Goal: Information Seeking & Learning: Learn about a topic

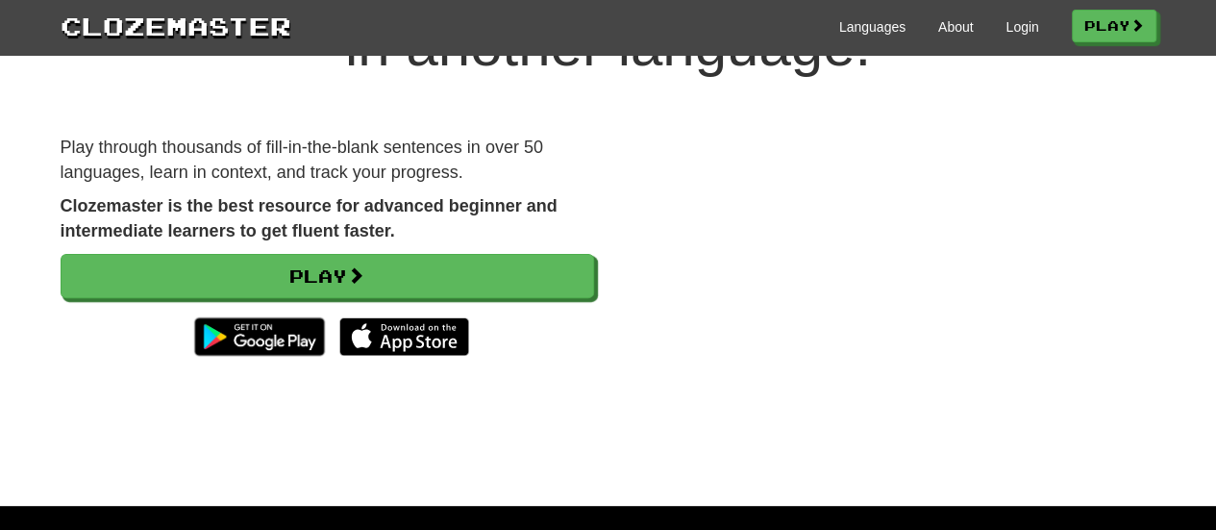
scroll to position [192, 0]
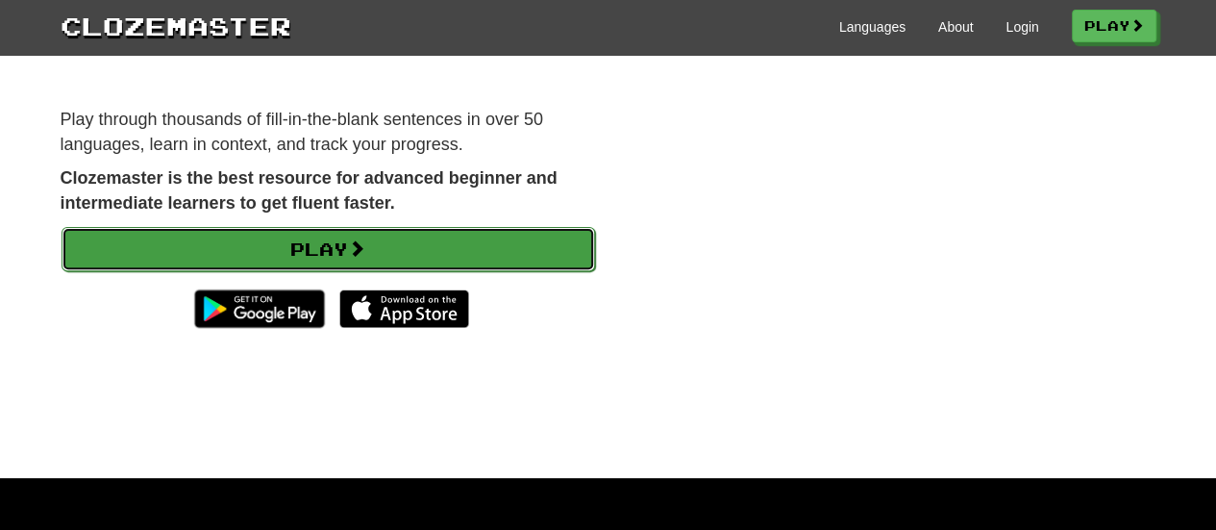
click at [335, 235] on link "Play" at bounding box center [329, 249] width 534 height 44
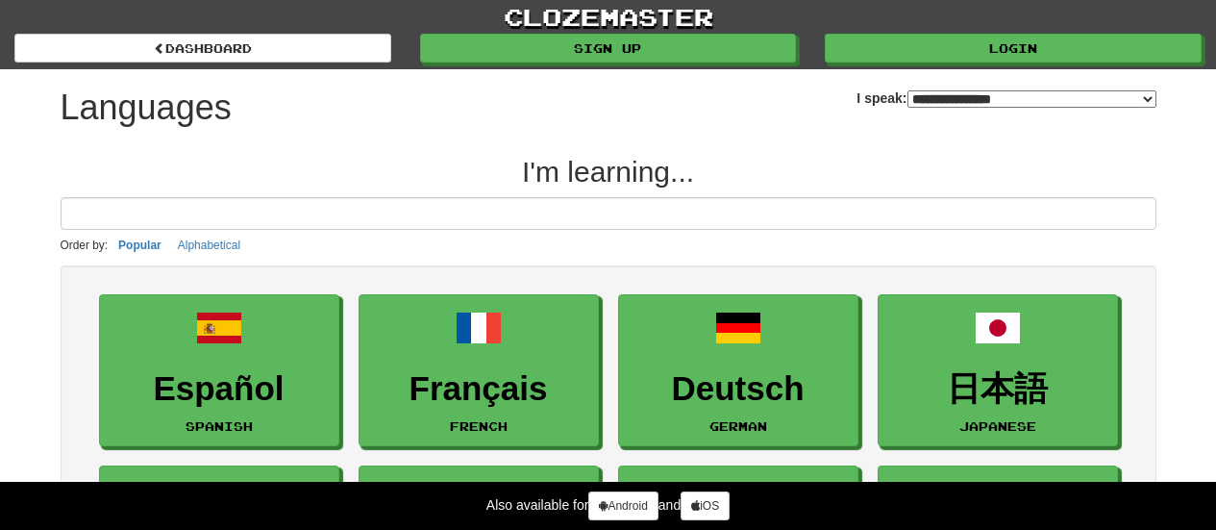
select select "*******"
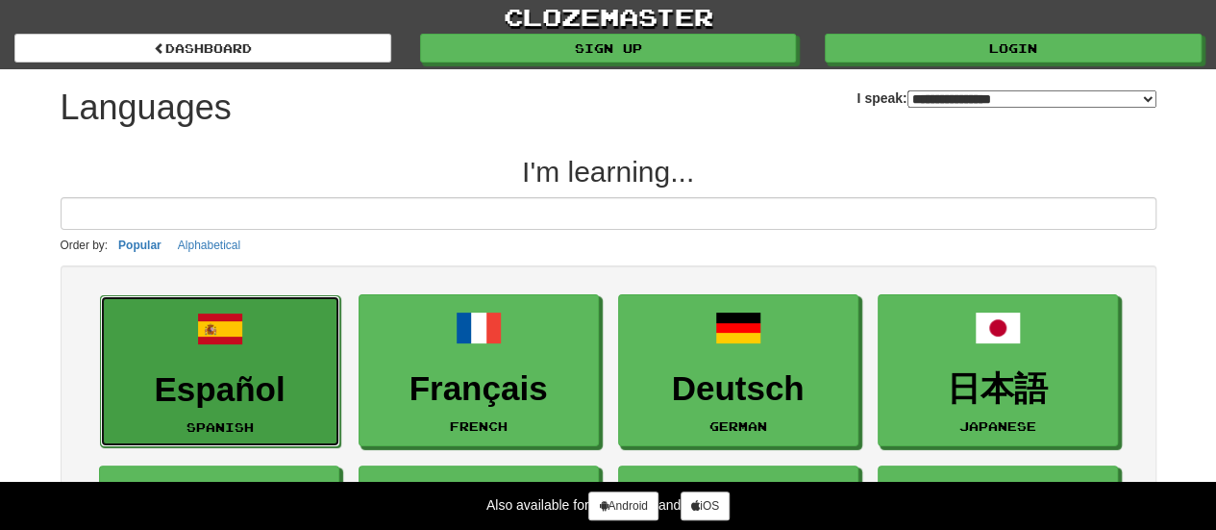
click at [303, 328] on link "Español Spanish" at bounding box center [220, 371] width 240 height 153
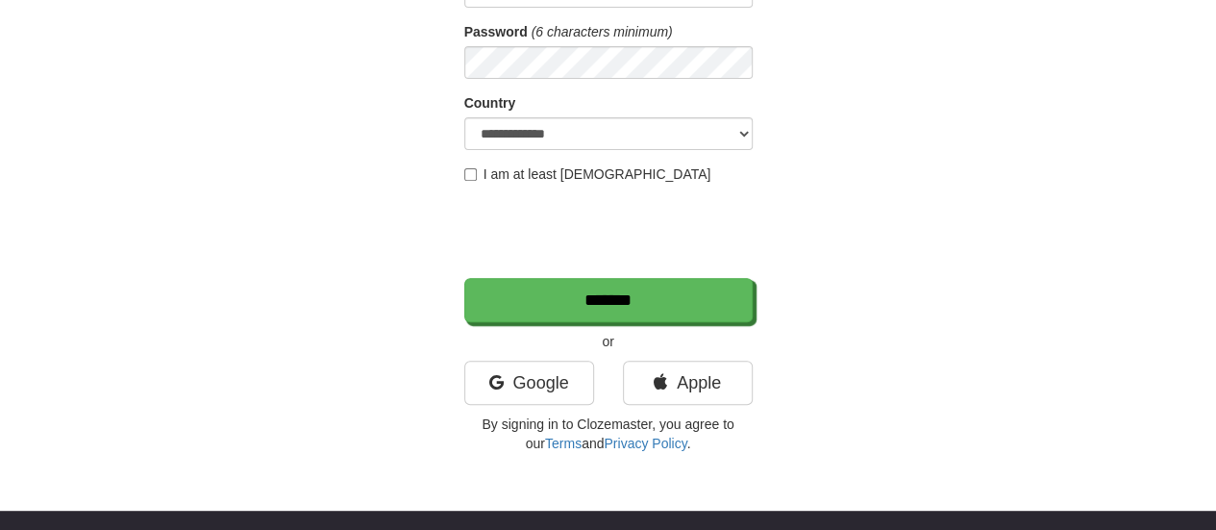
scroll to position [481, 0]
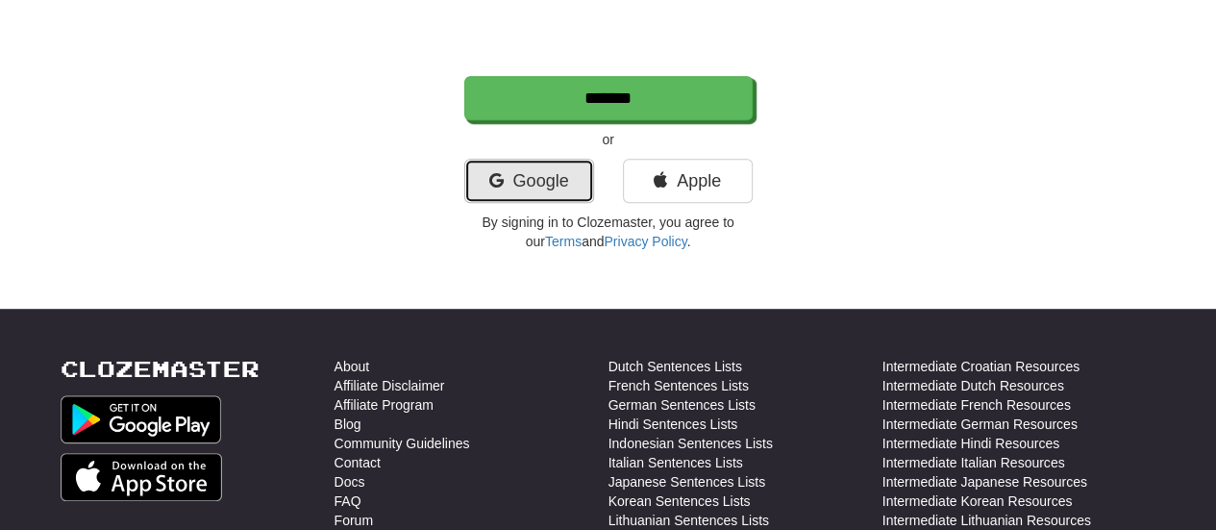
click at [551, 184] on link "Google" at bounding box center [529, 181] width 130 height 44
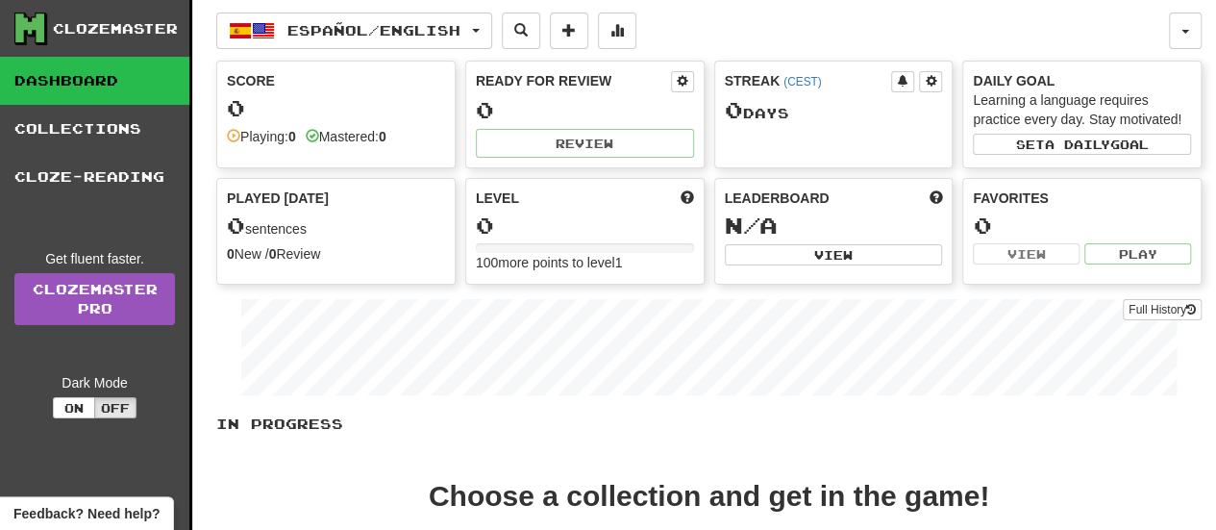
scroll to position [288, 0]
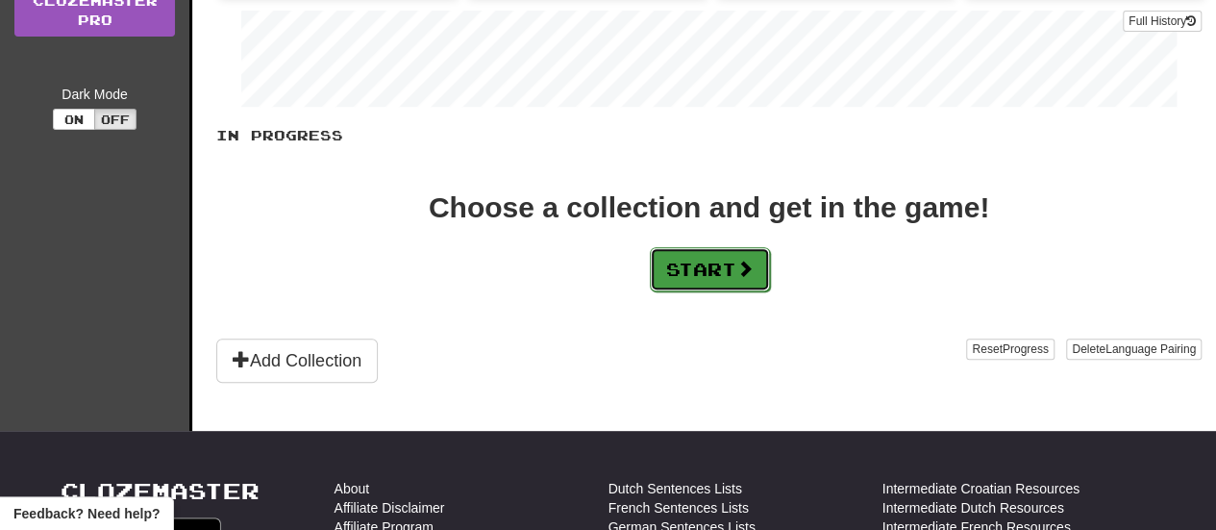
click at [690, 274] on button "Start" at bounding box center [710, 269] width 120 height 44
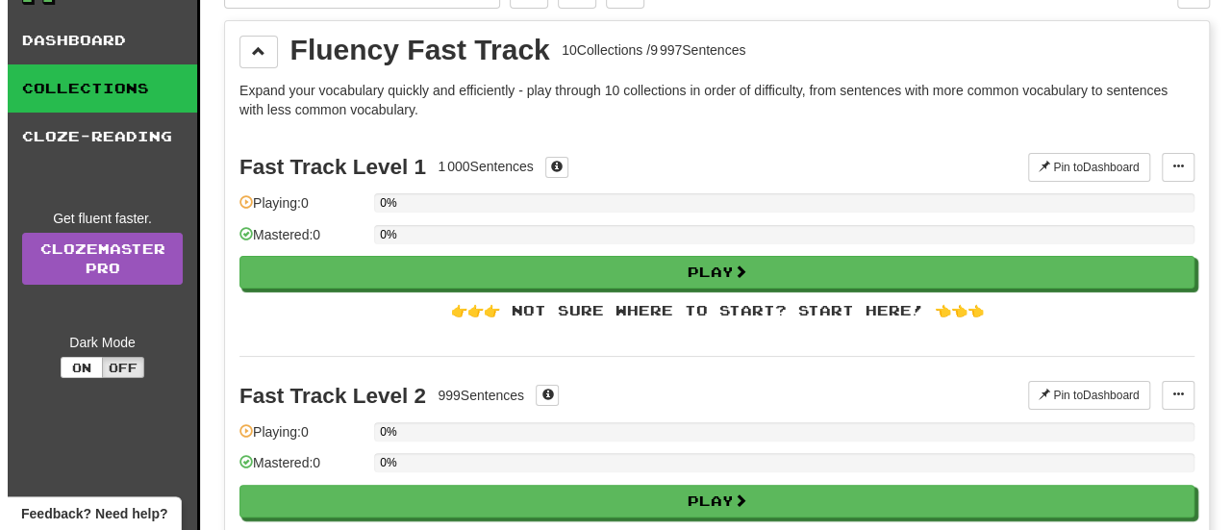
scroll to position [0, 0]
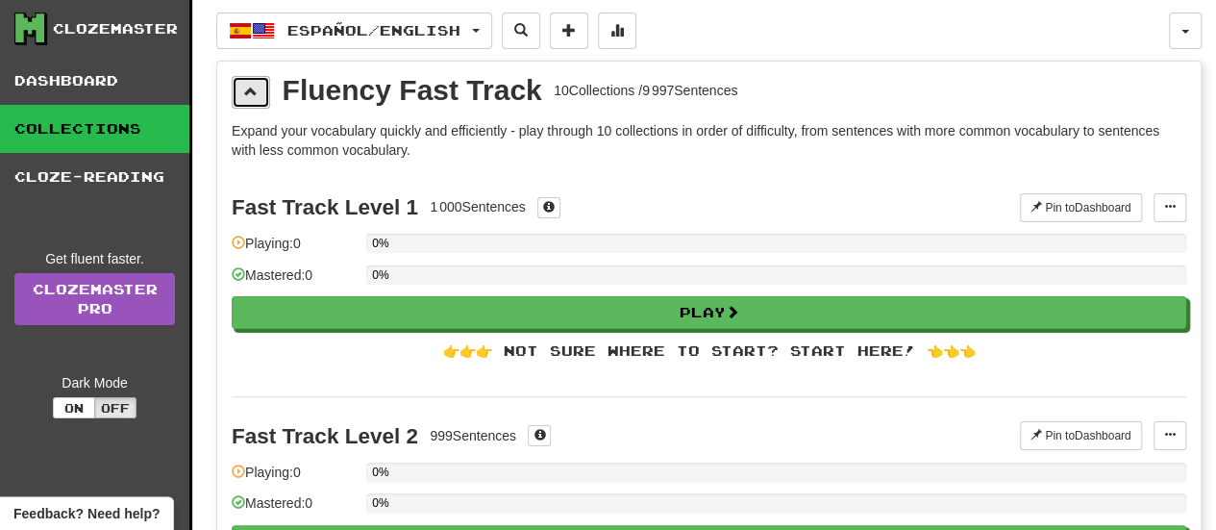
click at [254, 87] on span at bounding box center [250, 91] width 13 height 13
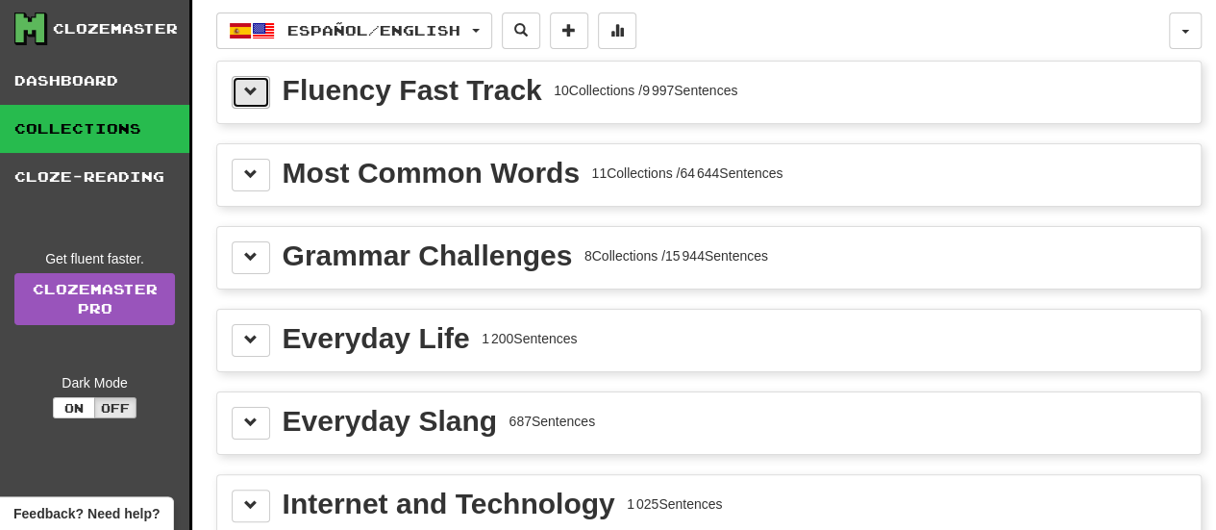
click at [254, 87] on span at bounding box center [250, 91] width 13 height 13
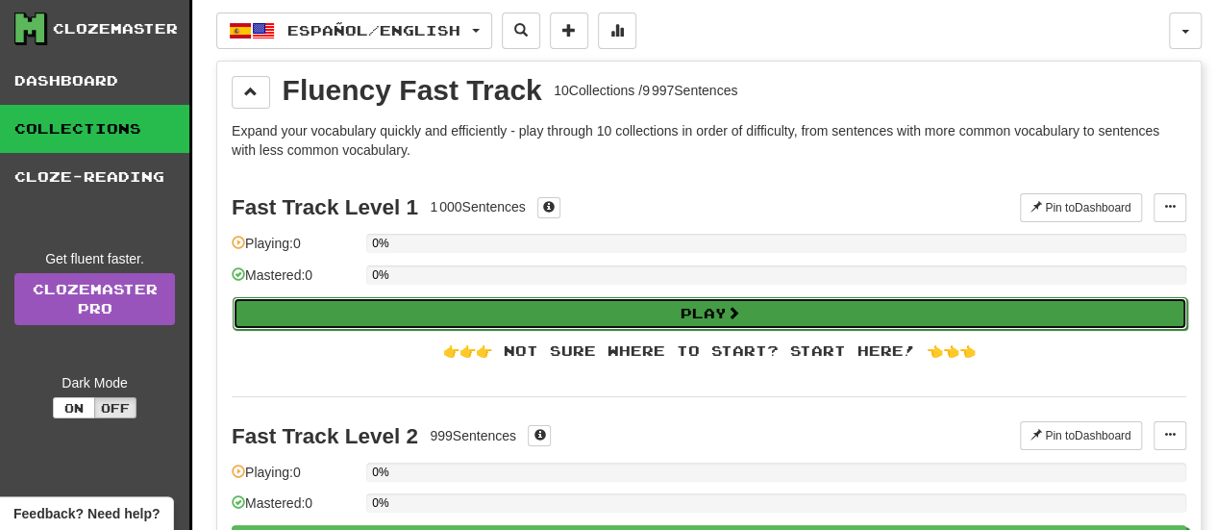
click at [386, 322] on button "Play" at bounding box center [710, 313] width 955 height 33
select select "**"
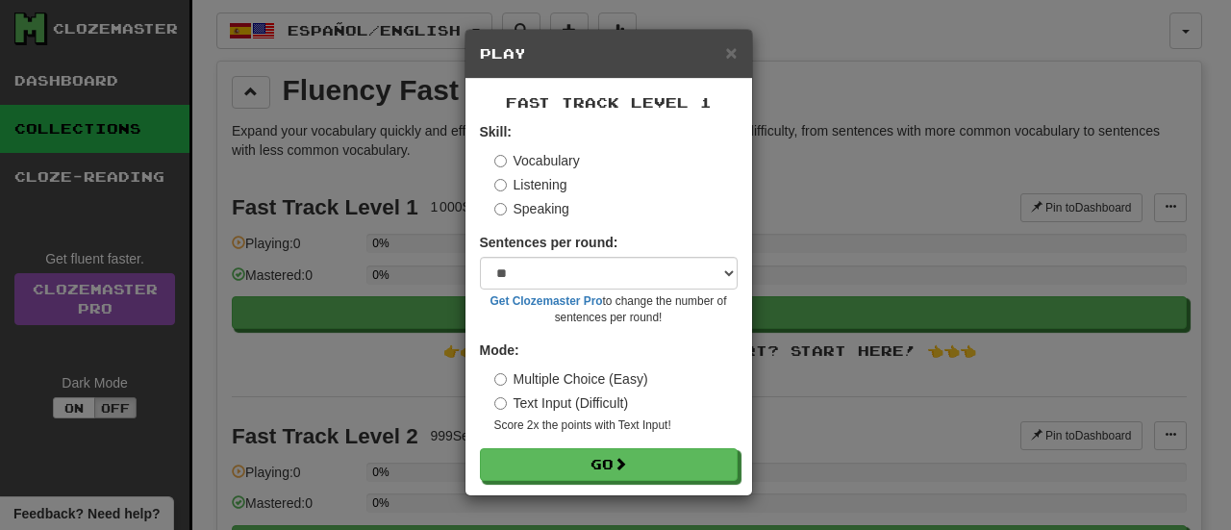
click at [534, 179] on label "Listening" at bounding box center [530, 184] width 73 height 19
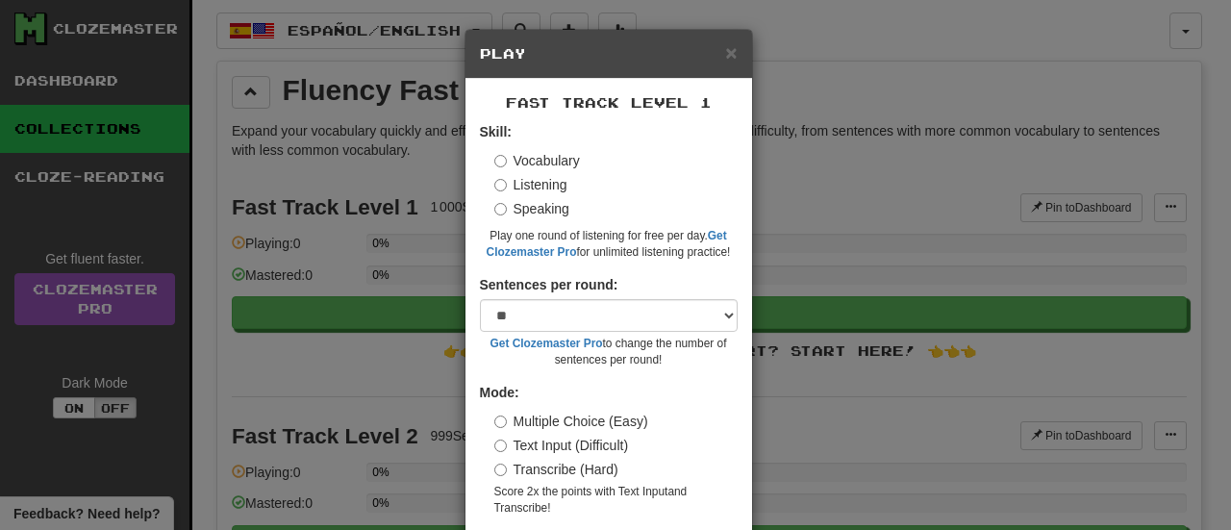
click at [552, 157] on label "Vocabulary" at bounding box center [537, 160] width 86 height 19
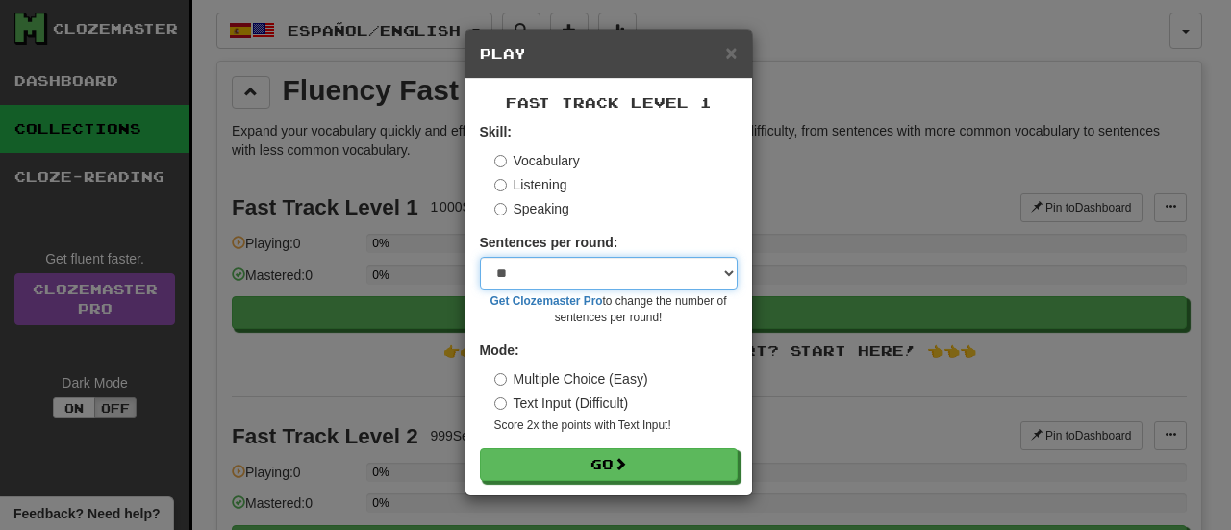
click at [569, 282] on select "* ** ** ** ** ** *** ********" at bounding box center [609, 273] width 258 height 33
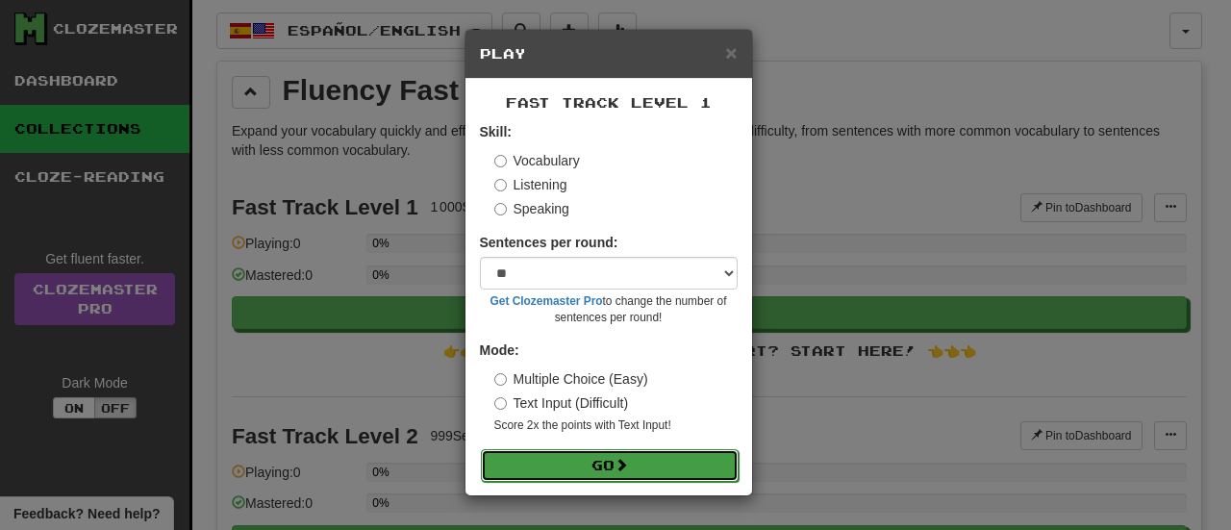
click at [615, 472] on button "Go" at bounding box center [610, 465] width 258 height 33
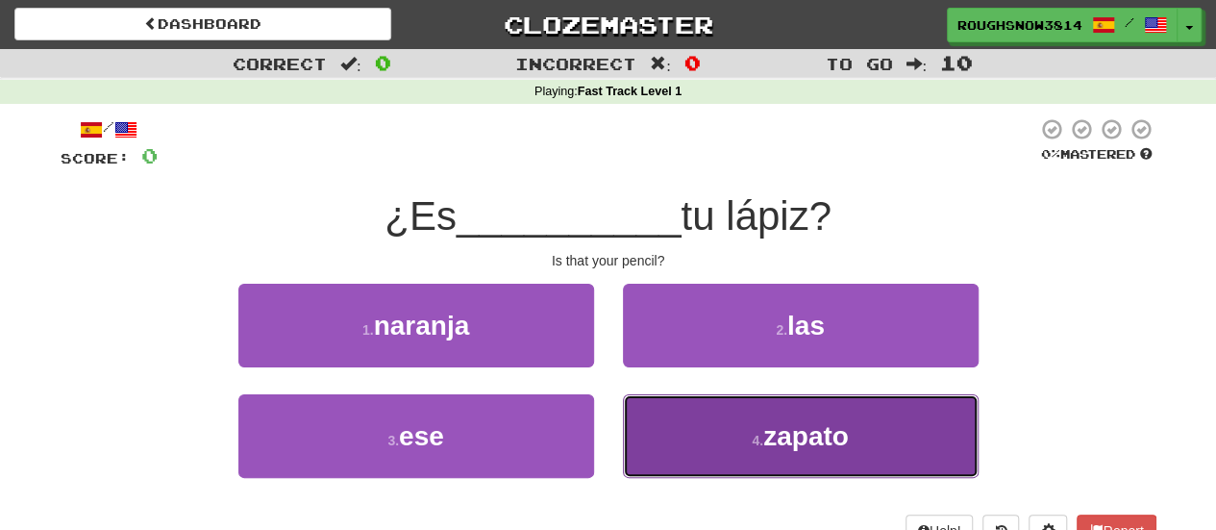
click at [658, 448] on button "4 . zapato" at bounding box center [801, 436] width 356 height 84
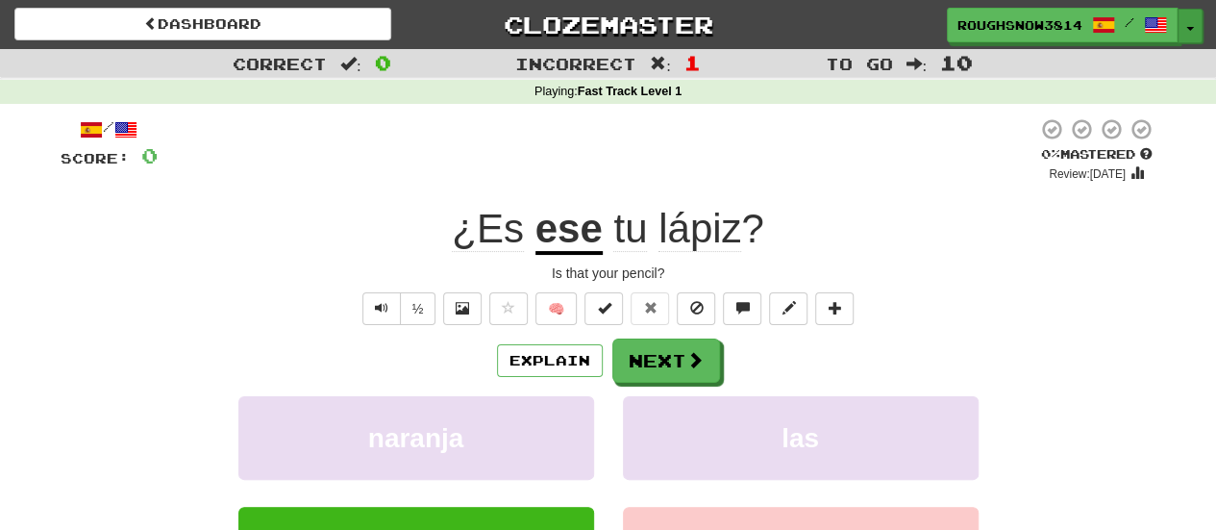
click at [1194, 18] on button "Toggle Dropdown" at bounding box center [1190, 26] width 25 height 35
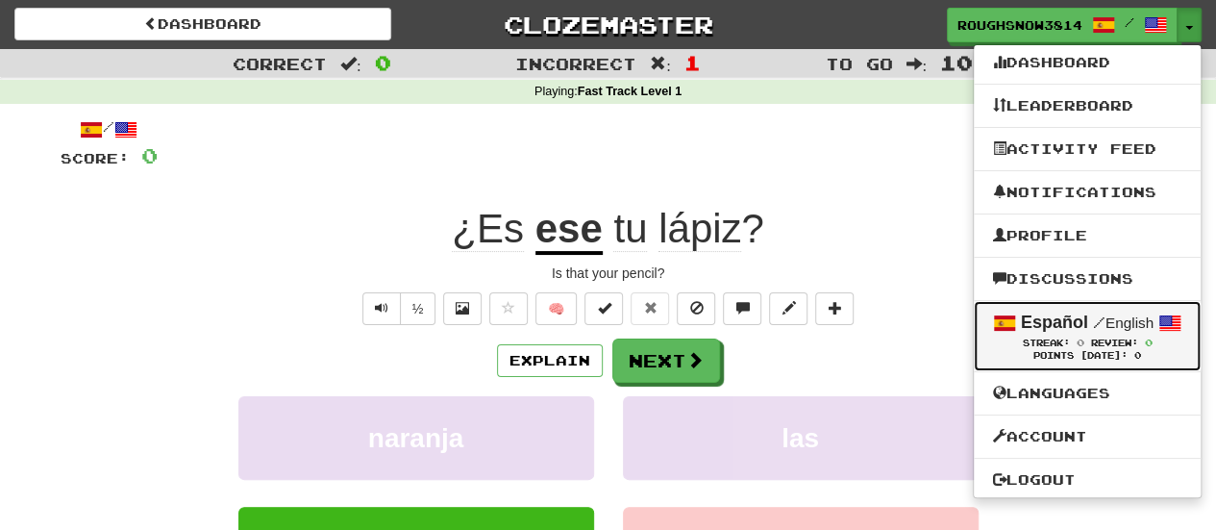
click at [1151, 324] on small "/ English" at bounding box center [1123, 322] width 61 height 16
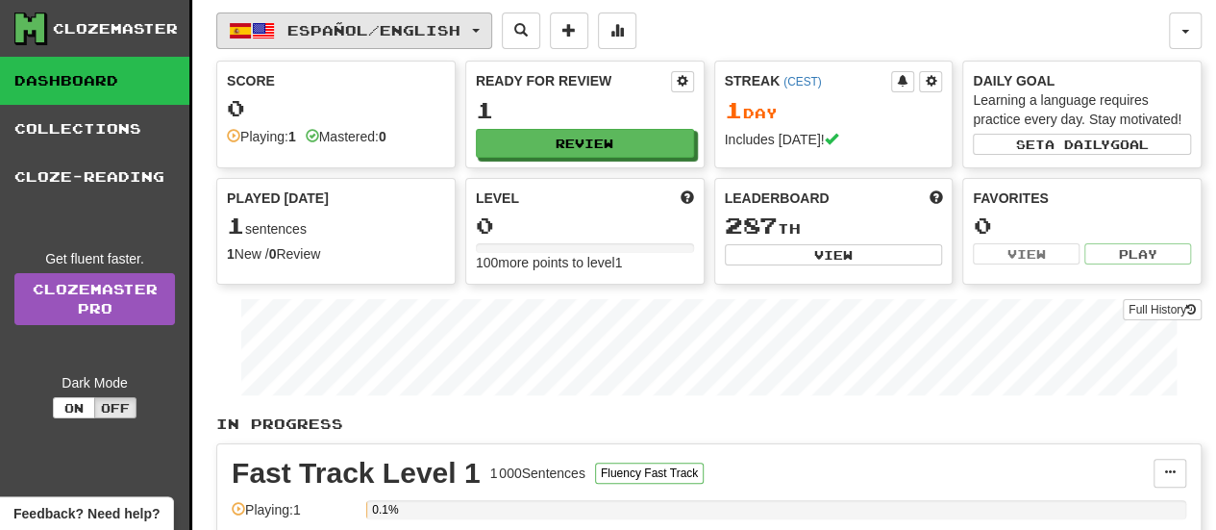
click at [412, 19] on button "Español / English" at bounding box center [354, 31] width 276 height 37
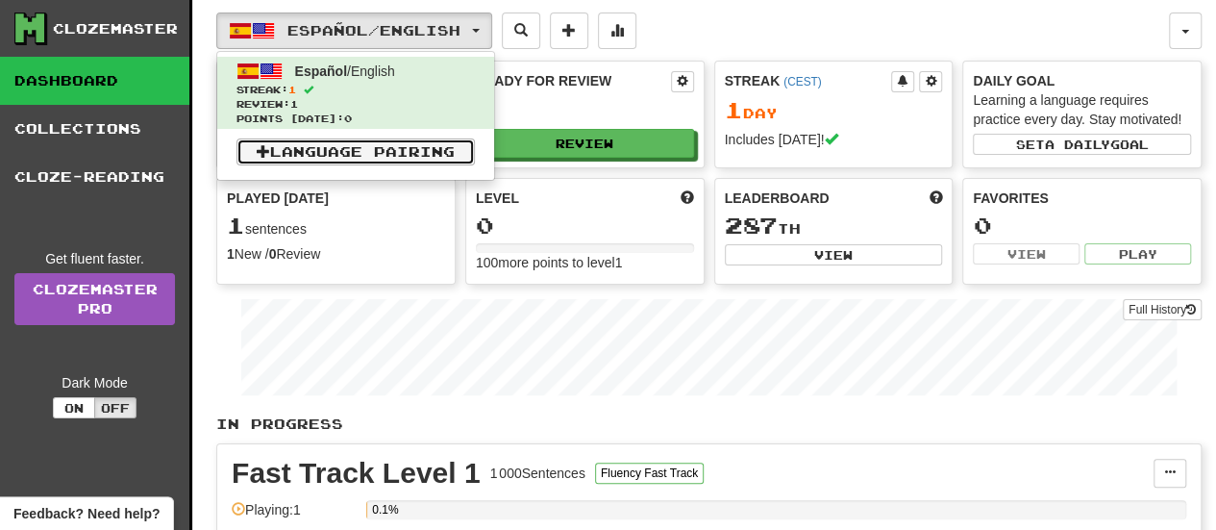
click at [325, 154] on link "Language Pairing" at bounding box center [356, 151] width 238 height 27
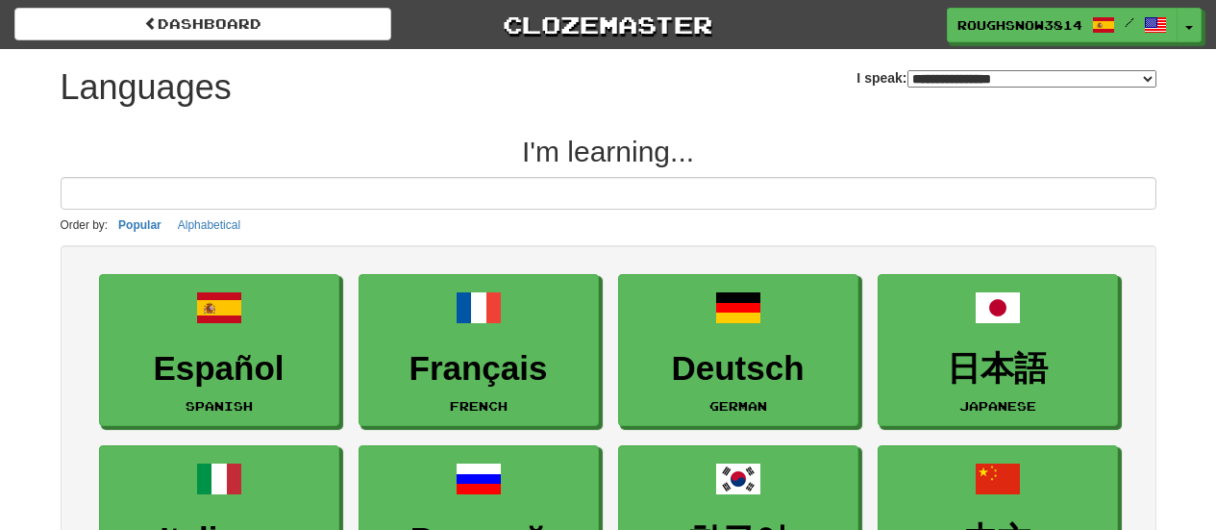
select select "*******"
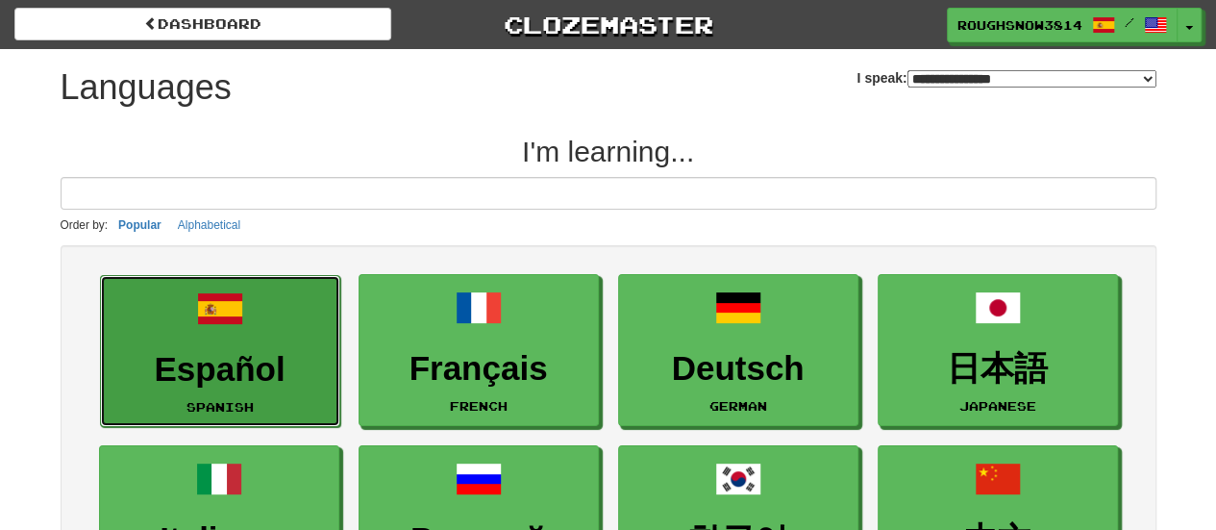
click at [233, 359] on h3 "Español" at bounding box center [220, 370] width 219 height 38
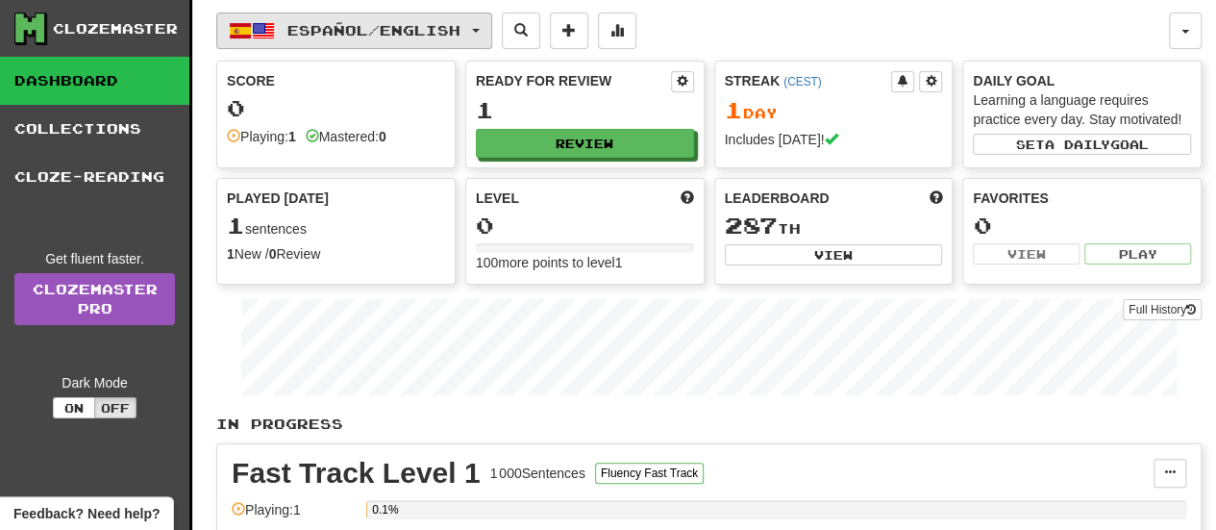
click at [396, 34] on span "Español / English" at bounding box center [374, 30] width 173 height 16
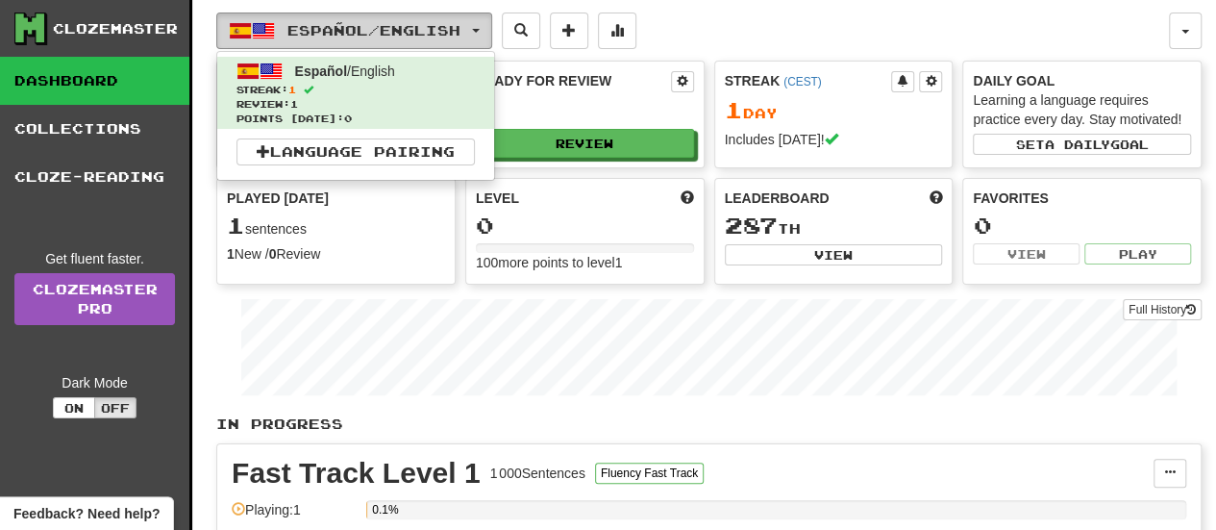
click at [396, 34] on span "Español / English" at bounding box center [374, 30] width 173 height 16
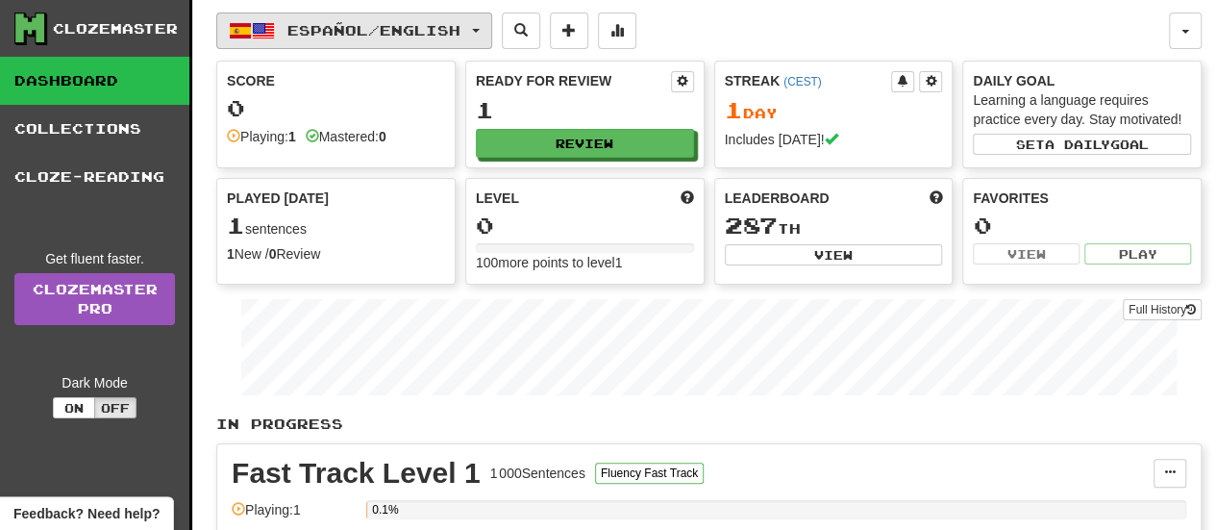
click at [396, 34] on span "Español / English" at bounding box center [374, 30] width 173 height 16
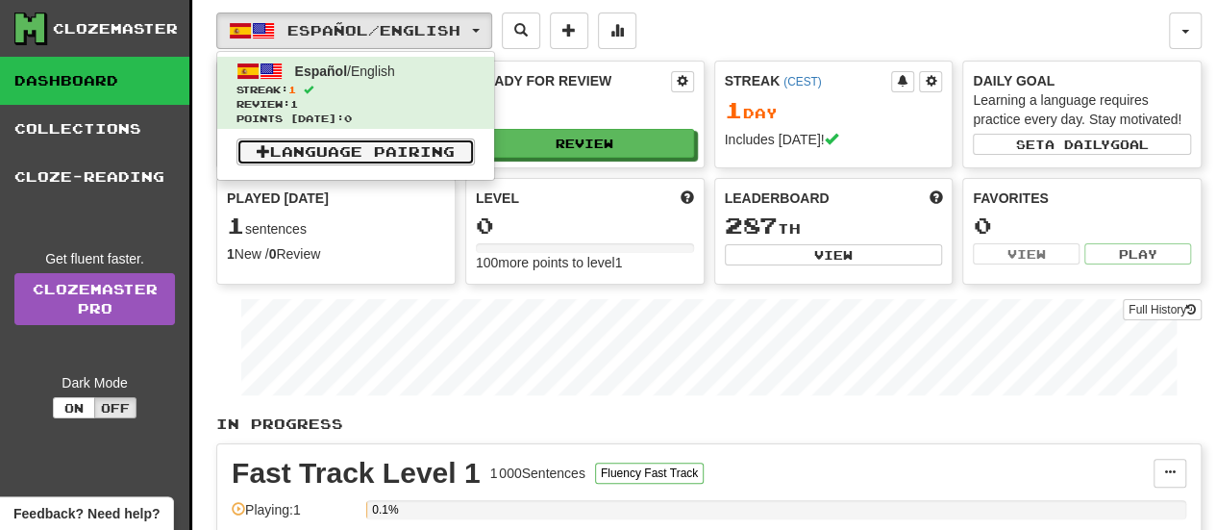
click at [380, 155] on link "Language Pairing" at bounding box center [356, 151] width 238 height 27
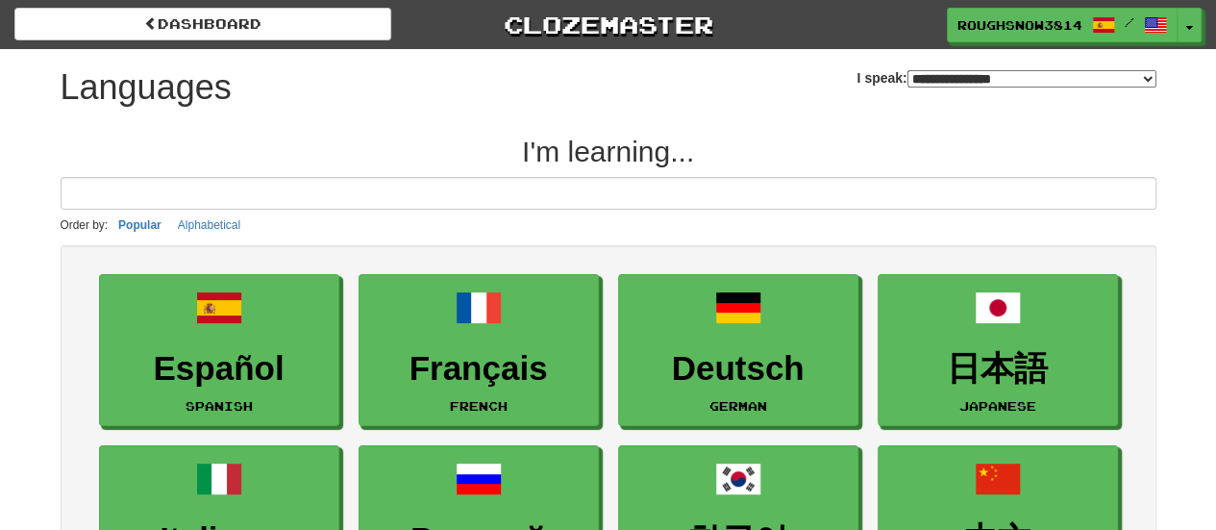
click at [908, 78] on select "**********" at bounding box center [1032, 78] width 249 height 17
select select "********"
click at [908, 70] on select "**********" at bounding box center [1032, 78] width 249 height 17
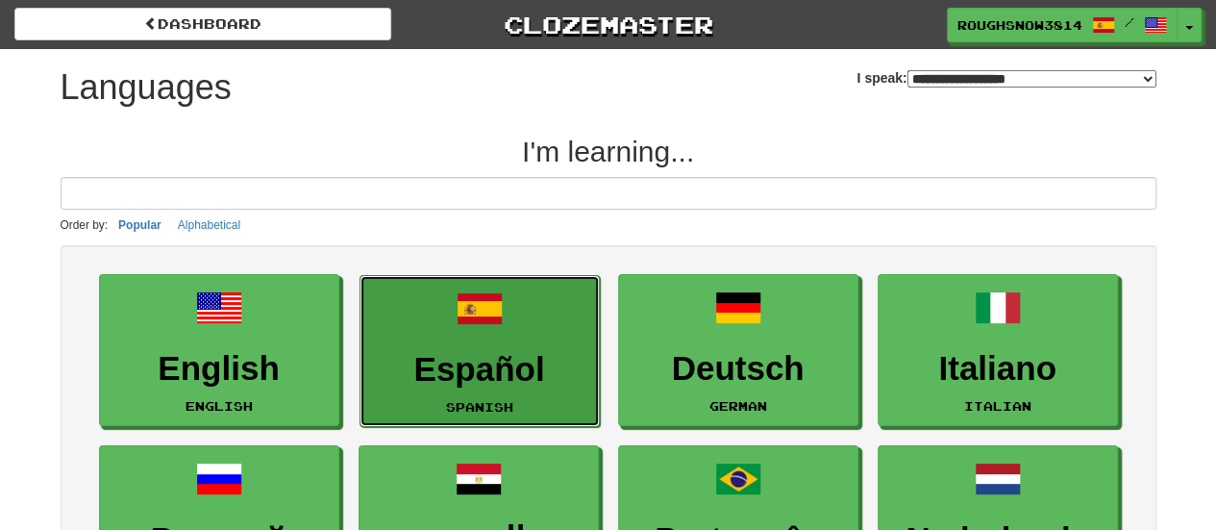
click at [478, 332] on link "Español Spanish" at bounding box center [480, 351] width 240 height 153
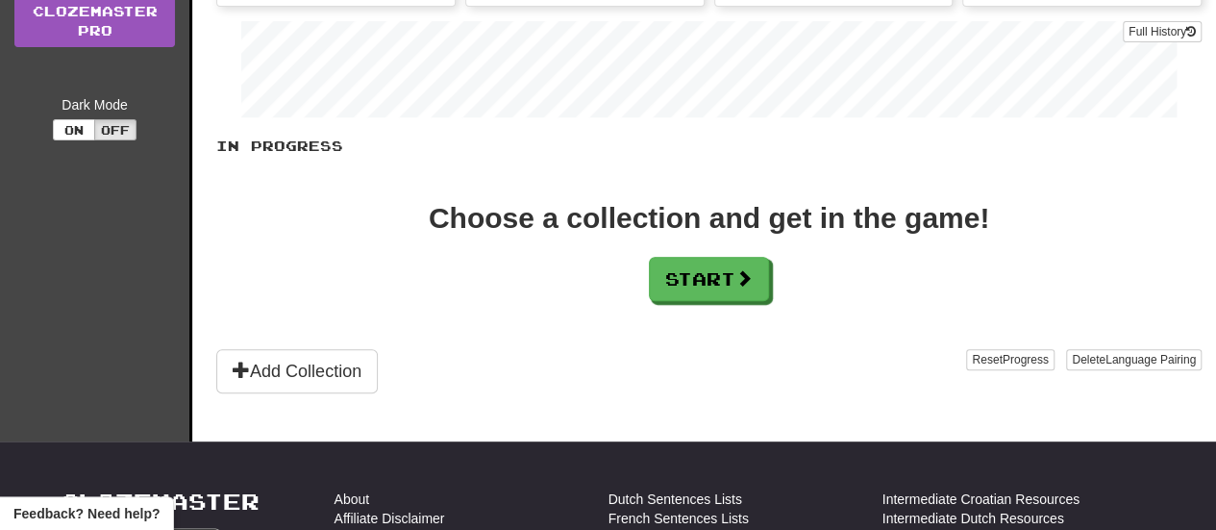
scroll to position [192, 0]
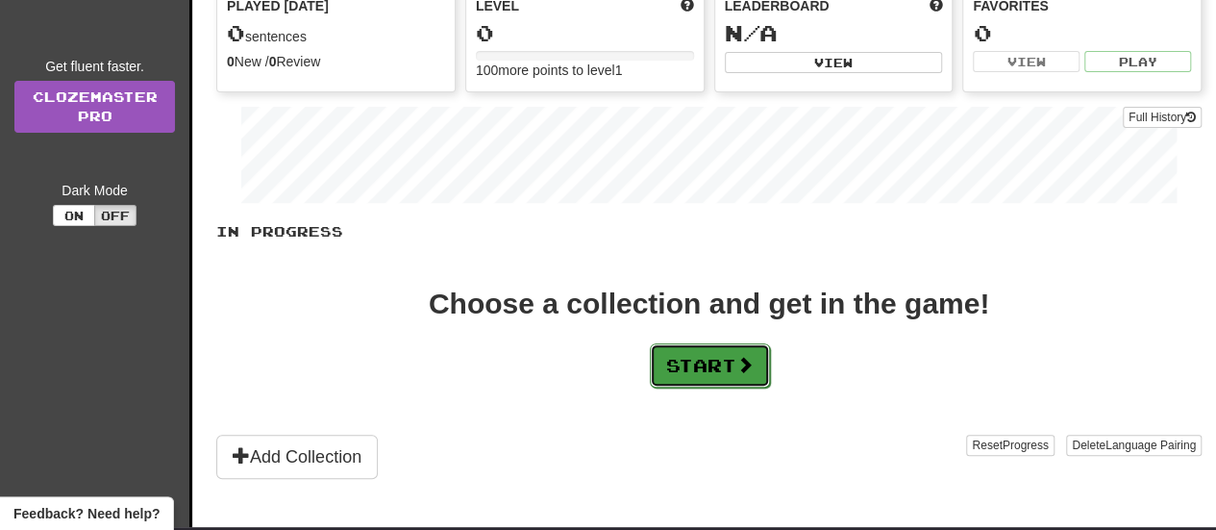
click at [736, 357] on button "Start" at bounding box center [710, 365] width 120 height 44
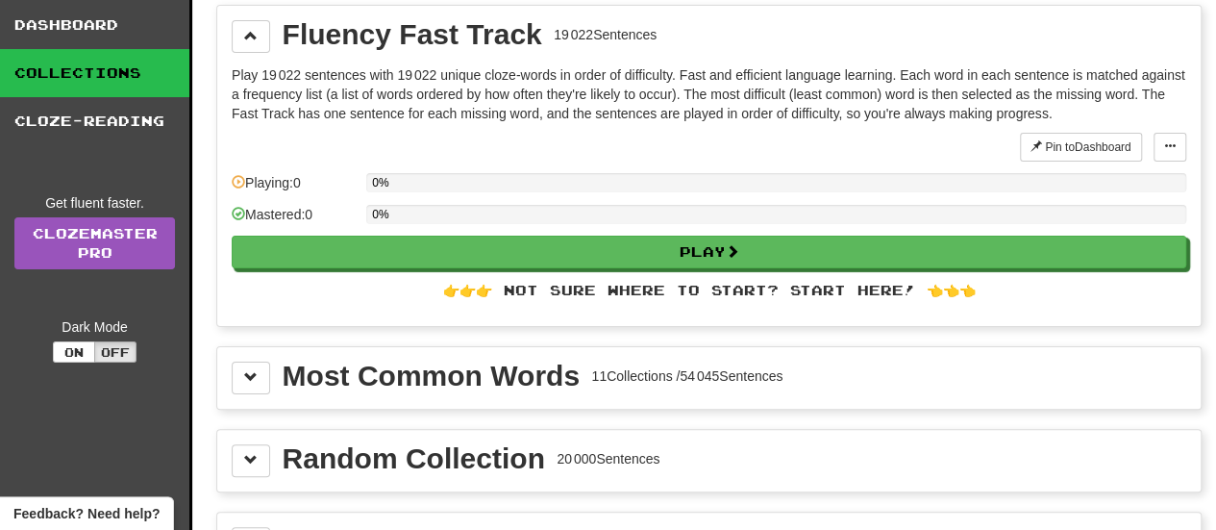
scroll to position [96, 0]
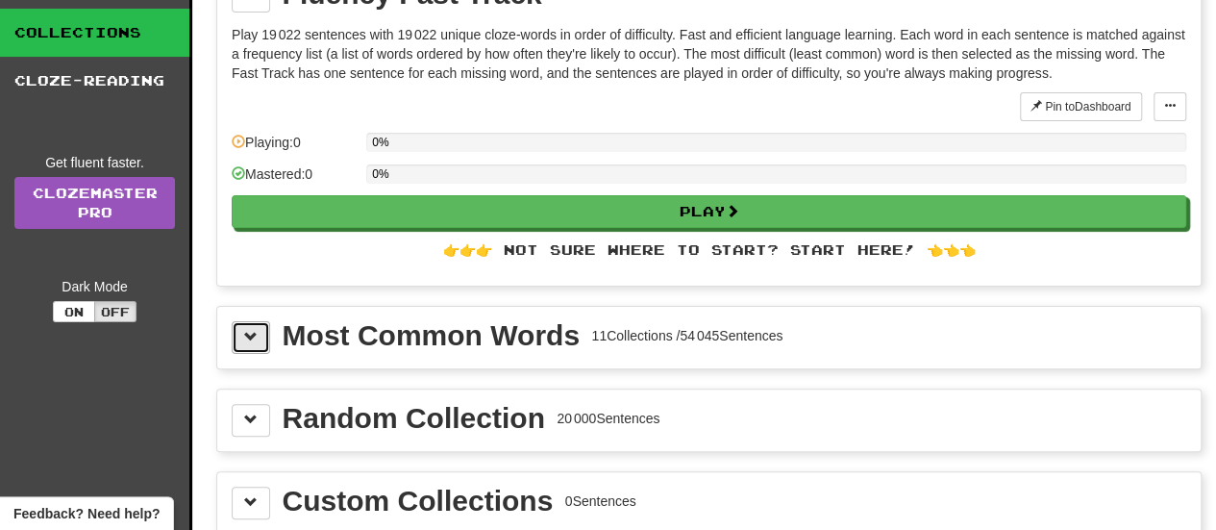
click at [246, 344] on button at bounding box center [251, 337] width 38 height 33
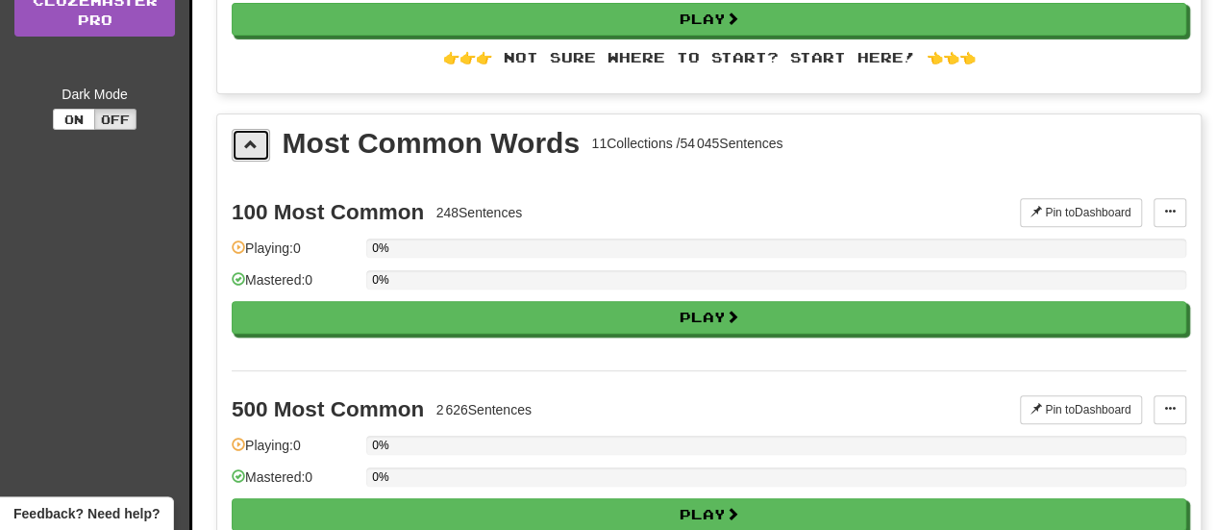
scroll to position [0, 0]
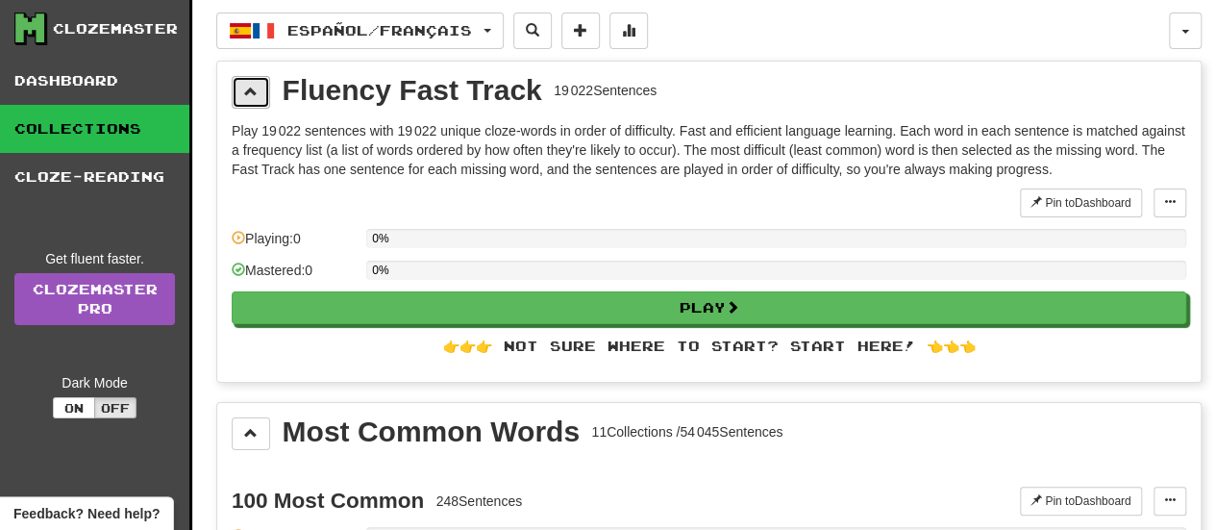
click at [252, 97] on span at bounding box center [250, 91] width 13 height 13
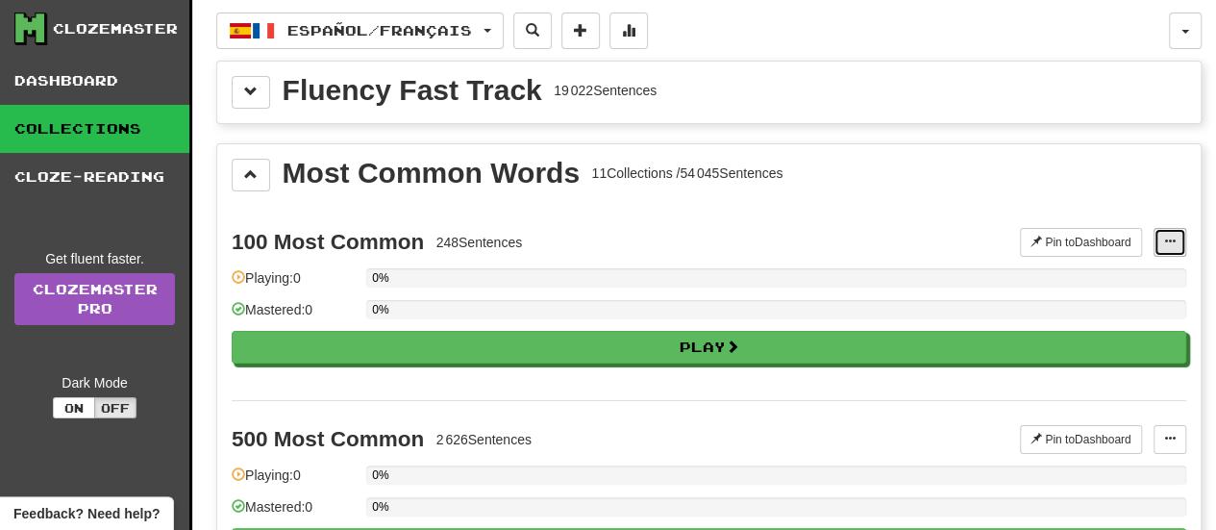
click at [1158, 236] on button at bounding box center [1170, 242] width 33 height 29
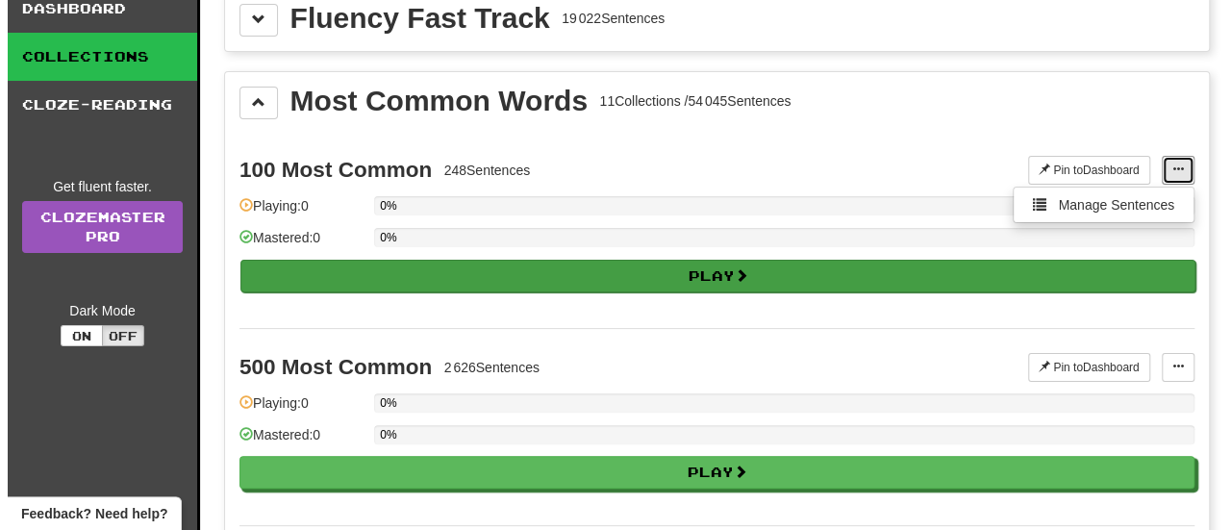
scroll to position [96, 0]
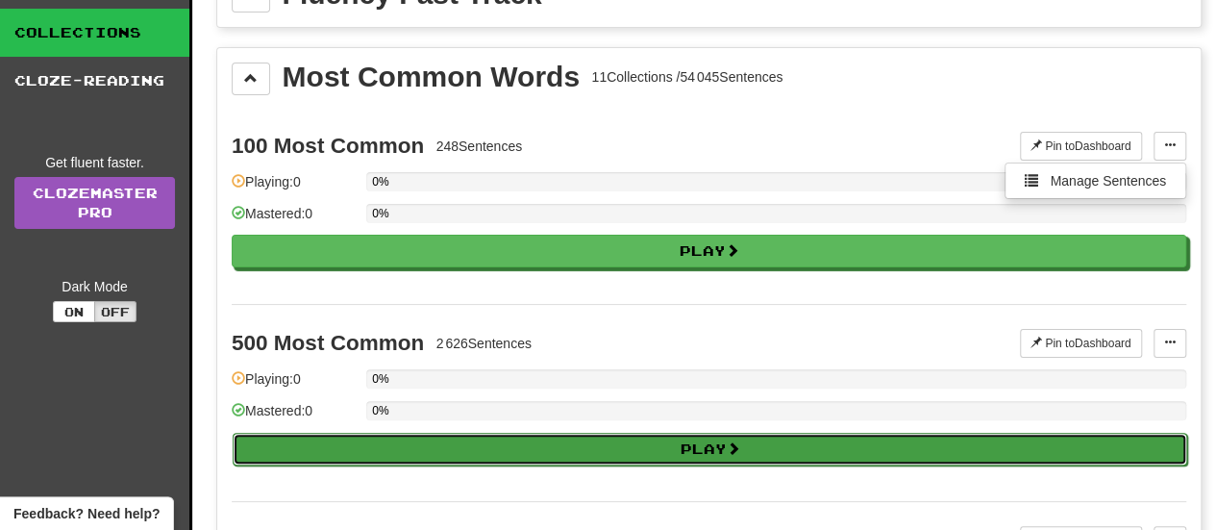
click at [787, 433] on button "Play" at bounding box center [710, 449] width 955 height 33
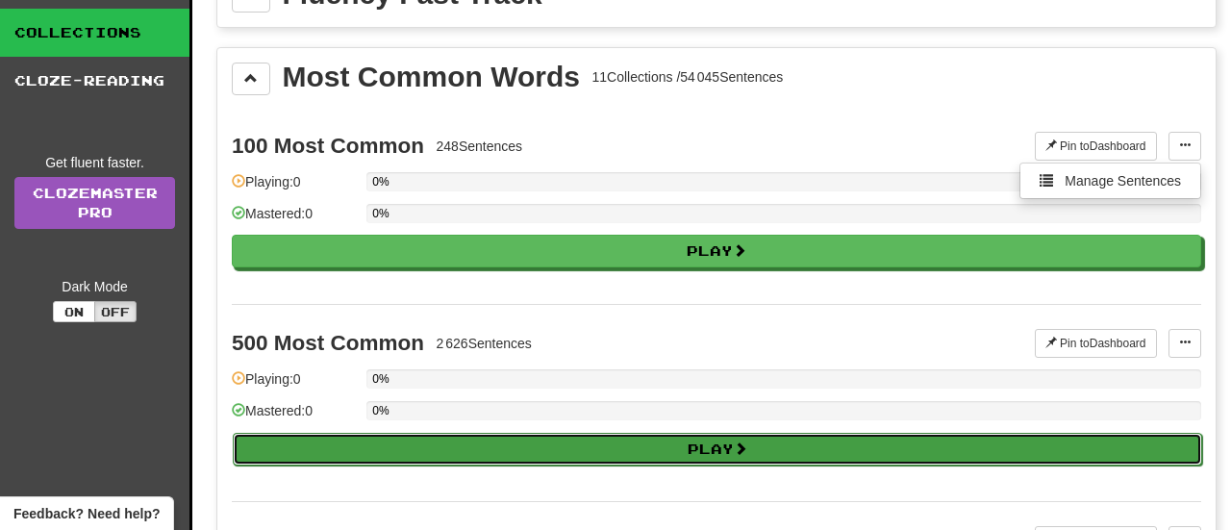
select select "**"
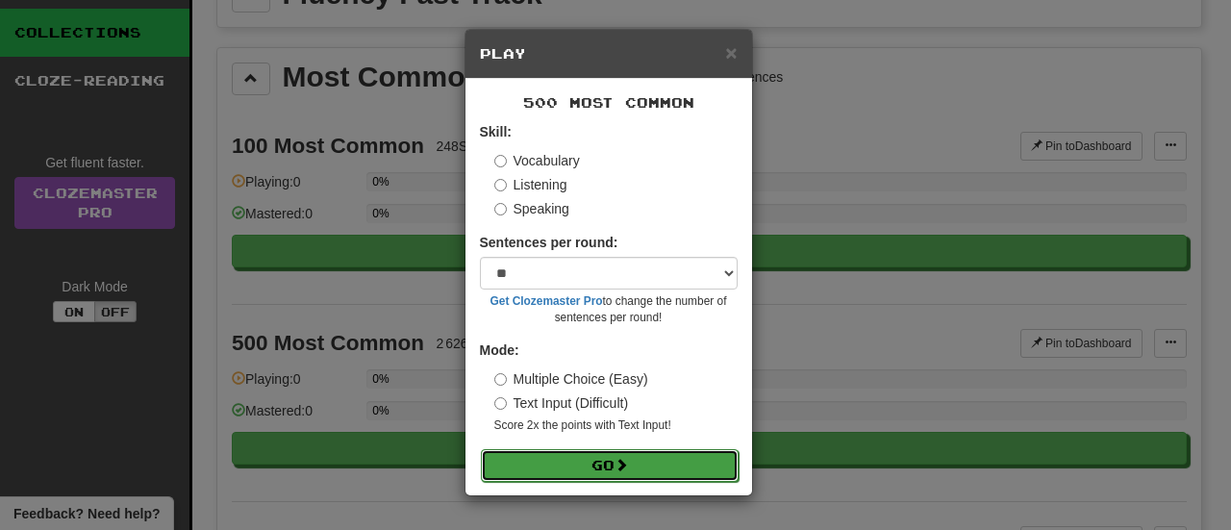
click at [681, 461] on button "Go" at bounding box center [610, 465] width 258 height 33
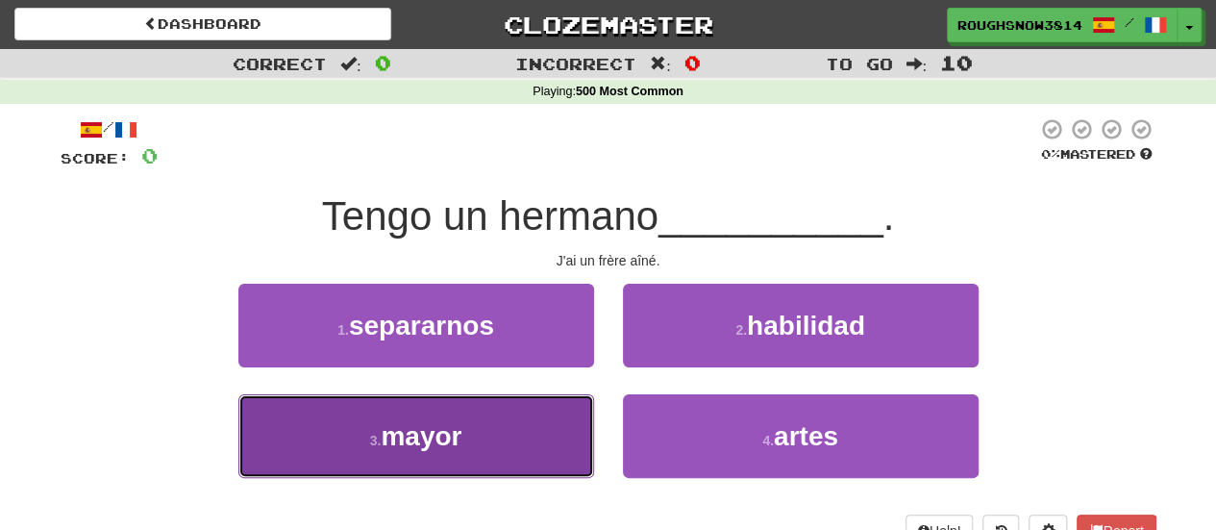
click at [567, 414] on button "3 . mayor" at bounding box center [416, 436] width 356 height 84
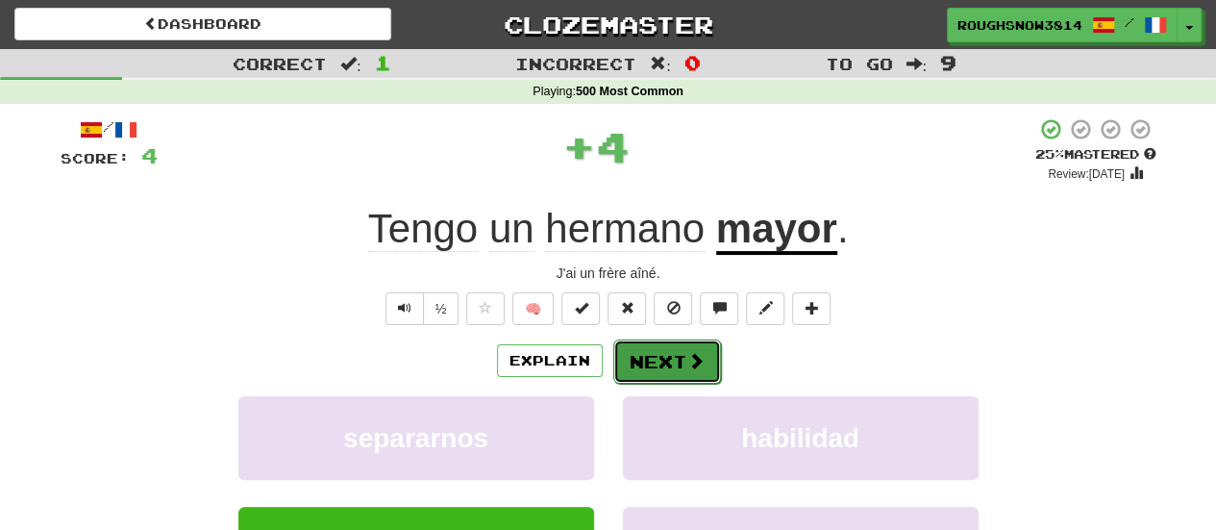
click at [663, 357] on button "Next" at bounding box center [667, 361] width 108 height 44
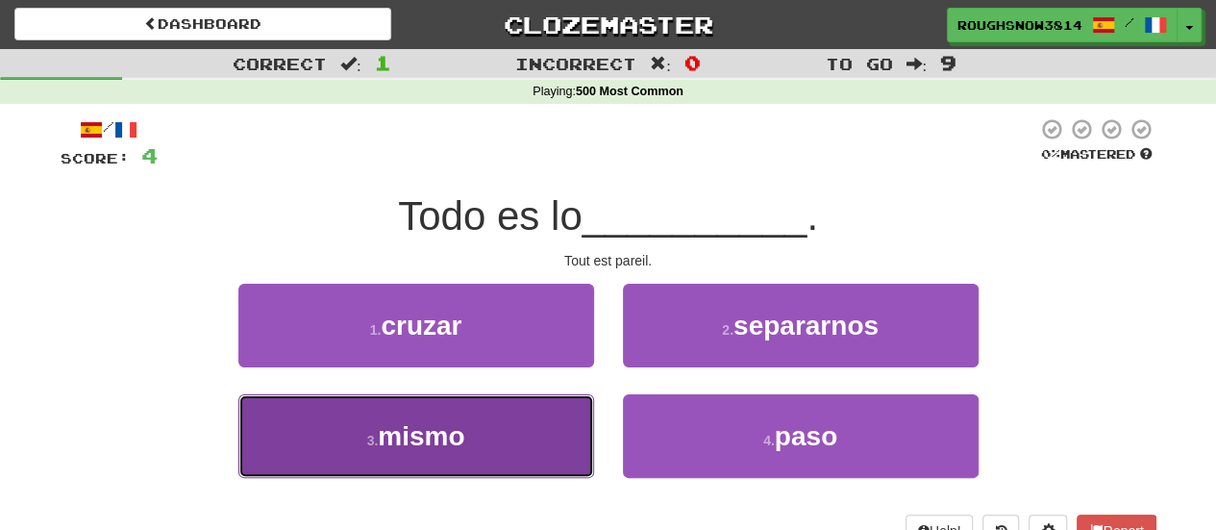
click at [569, 432] on button "3 . mismo" at bounding box center [416, 436] width 356 height 84
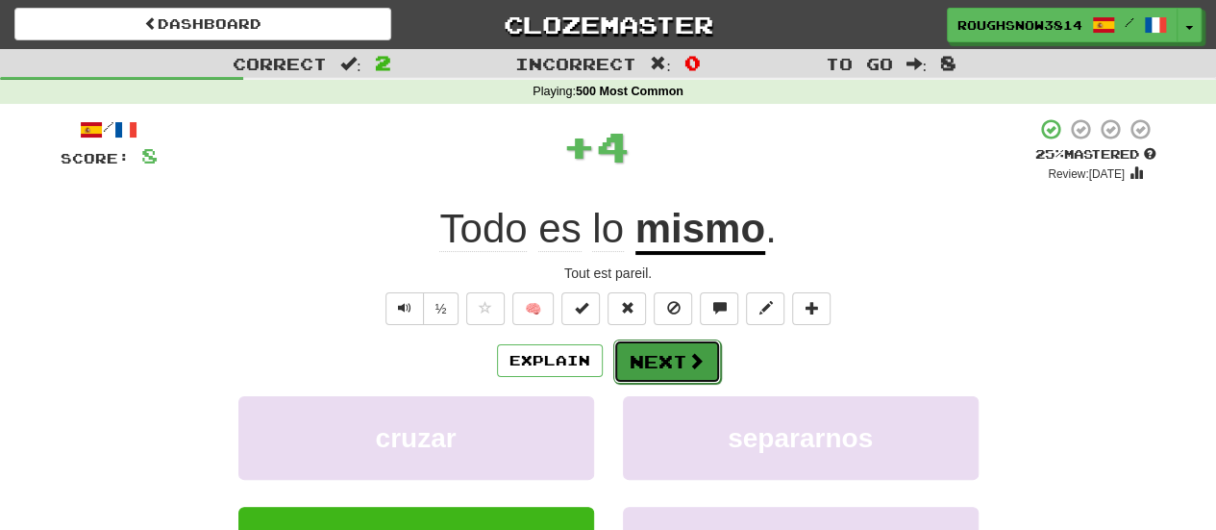
click at [661, 355] on button "Next" at bounding box center [667, 361] width 108 height 44
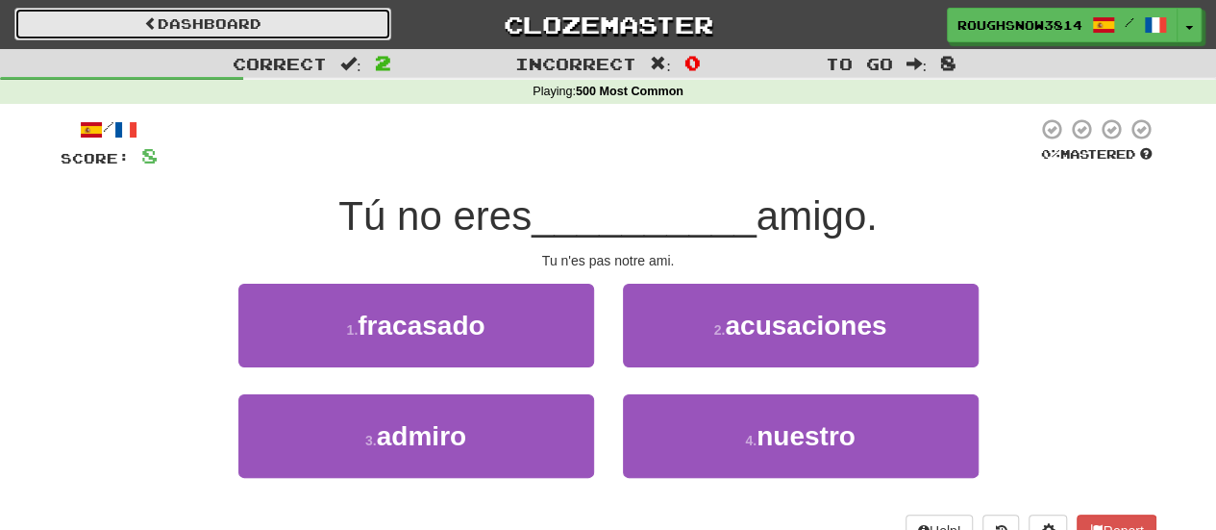
click at [237, 16] on link "Dashboard" at bounding box center [202, 24] width 377 height 33
click at [292, 21] on link "Dashboard" at bounding box center [202, 24] width 377 height 33
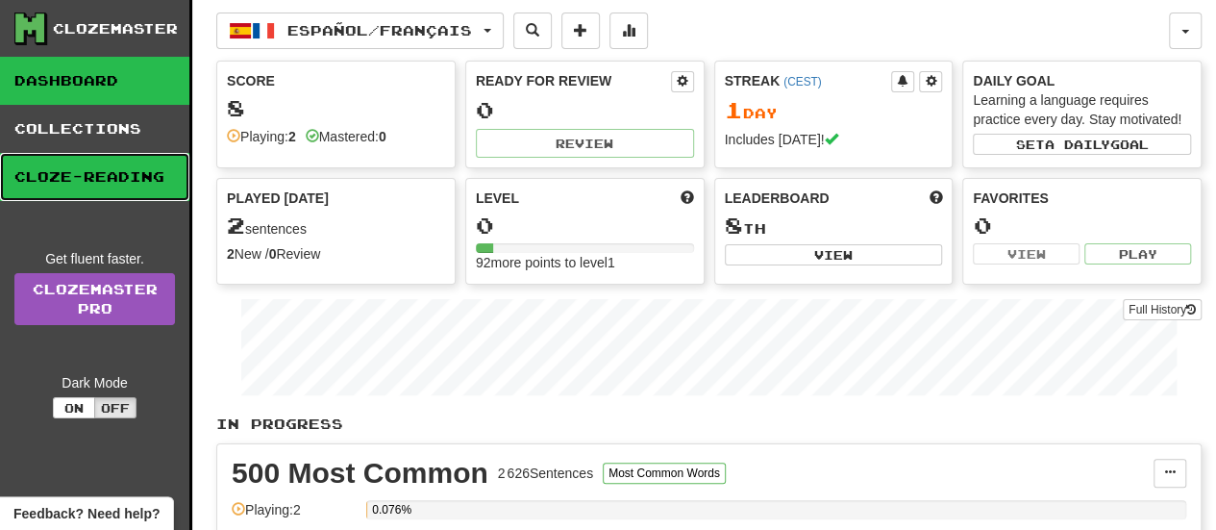
click at [101, 172] on link "Cloze-Reading" at bounding box center [94, 177] width 189 height 48
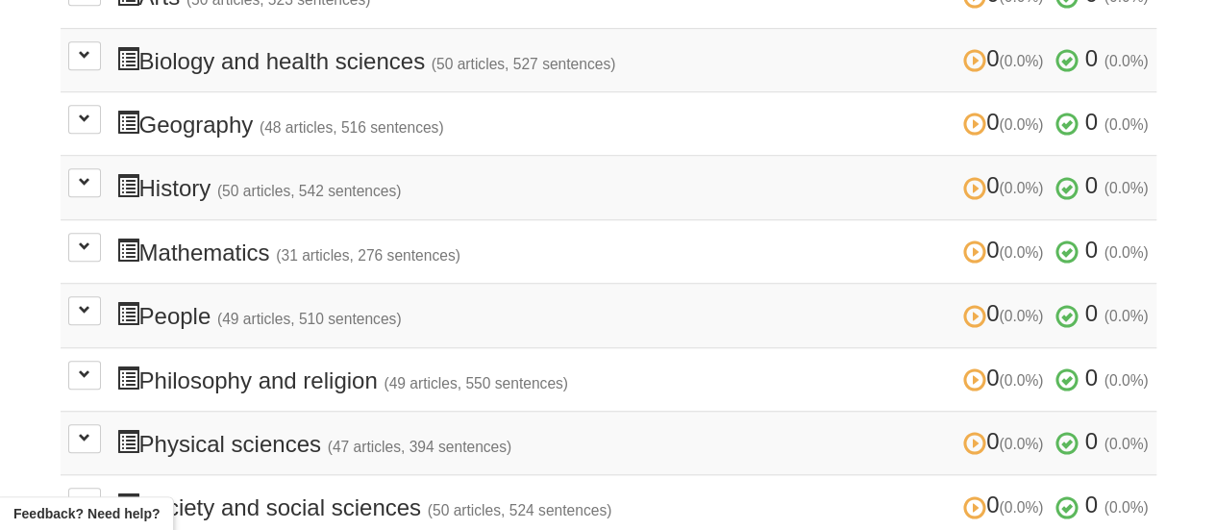
scroll to position [577, 0]
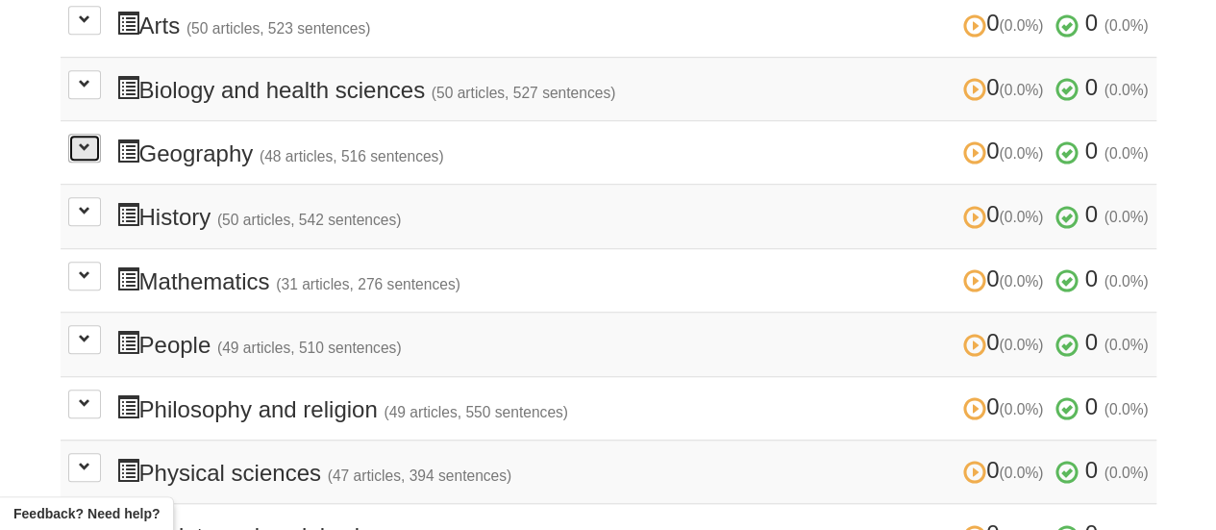
click at [87, 152] on button at bounding box center [84, 148] width 33 height 29
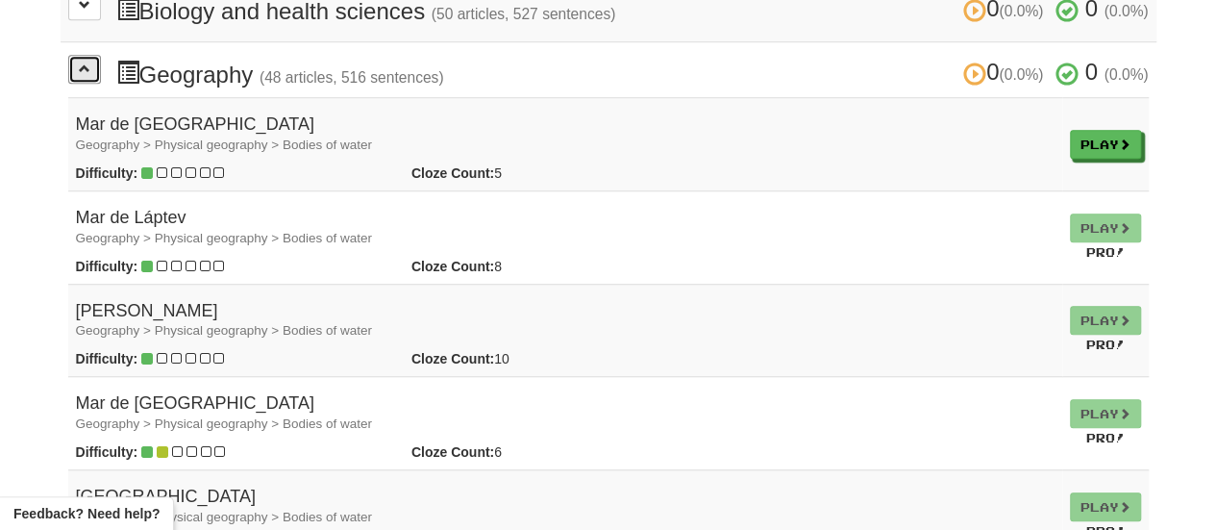
scroll to position [582, 0]
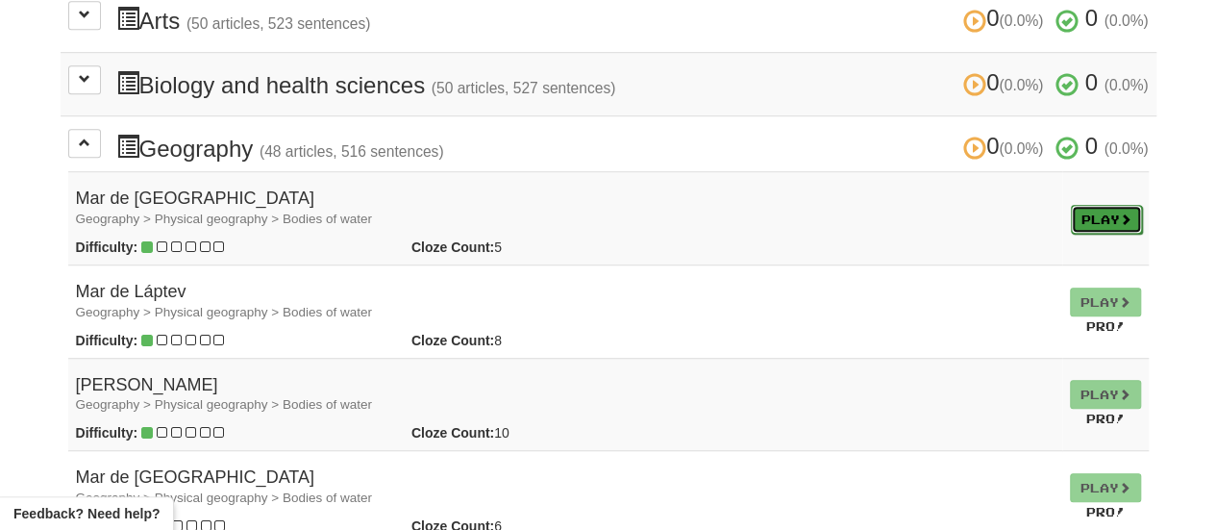
click at [1095, 213] on link "Play" at bounding box center [1106, 219] width 71 height 29
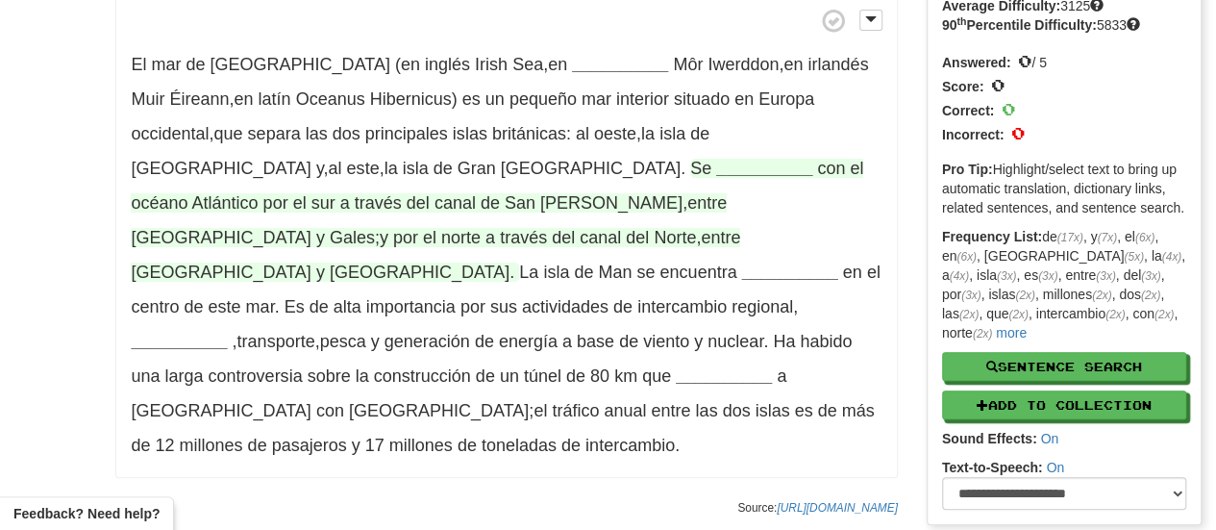
scroll to position [96, 0]
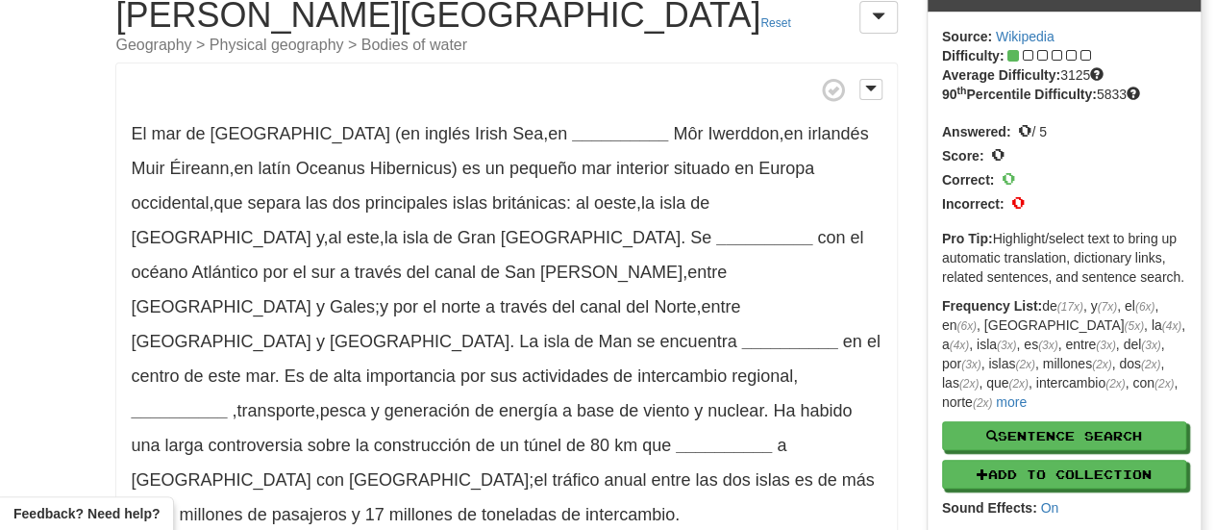
click at [521, 222] on p "El mar de Irlanda (en inglés Irish Sea , en __________ Môr Iwerddon , en irland…" at bounding box center [506, 305] width 782 height 485
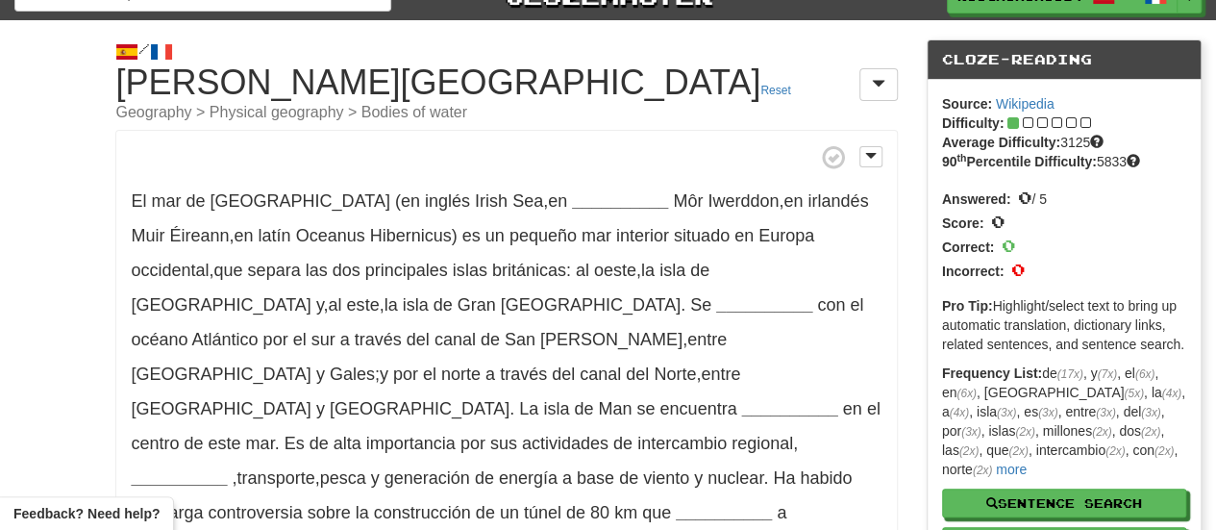
scroll to position [0, 0]
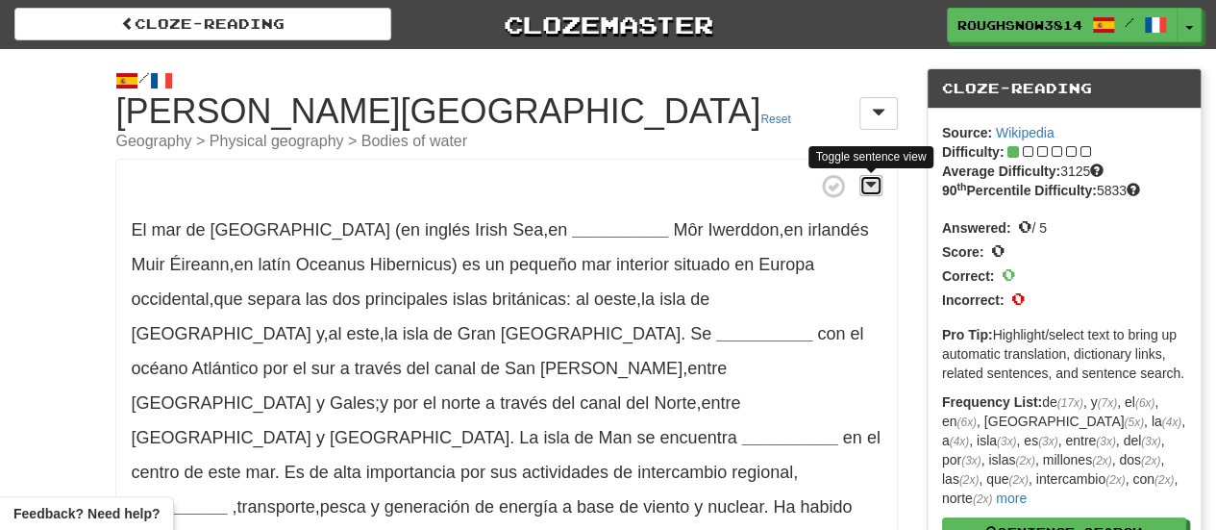
click at [879, 188] on button at bounding box center [871, 185] width 23 height 21
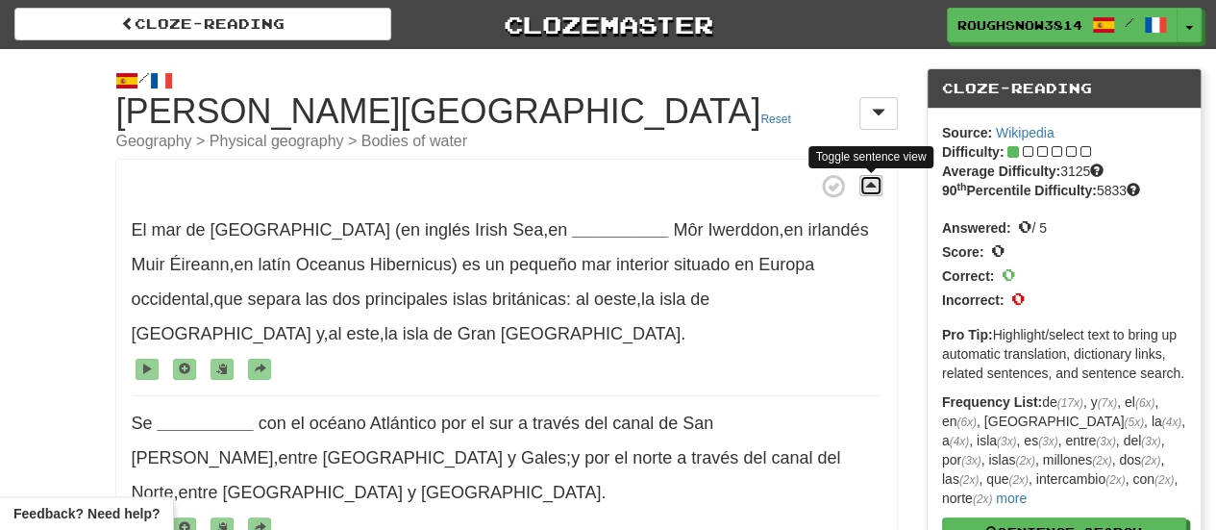
click at [879, 188] on button at bounding box center [871, 185] width 23 height 21
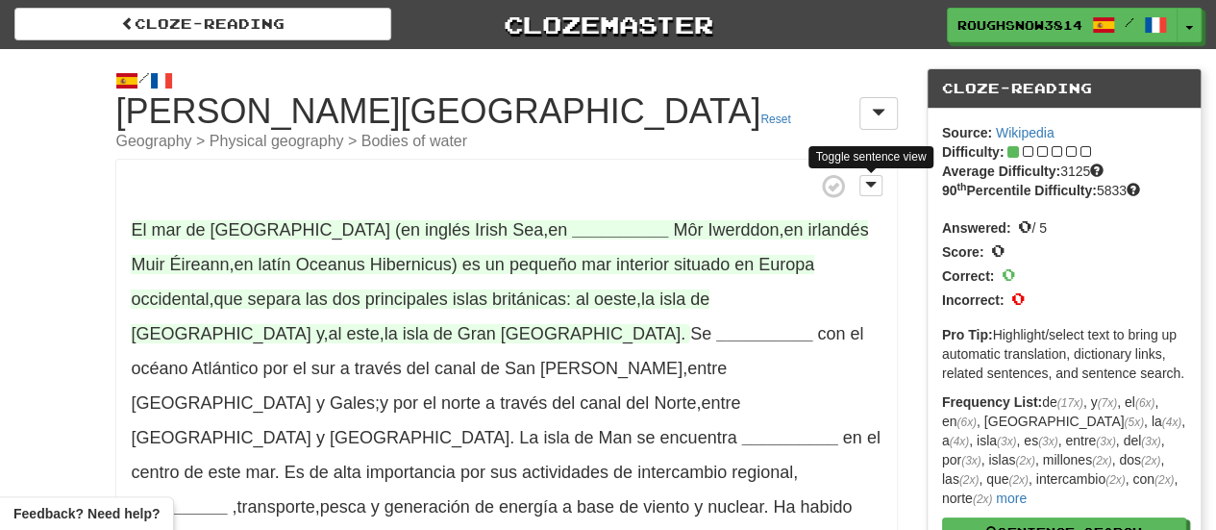
click at [572, 228] on strong "__________" at bounding box center [620, 229] width 96 height 19
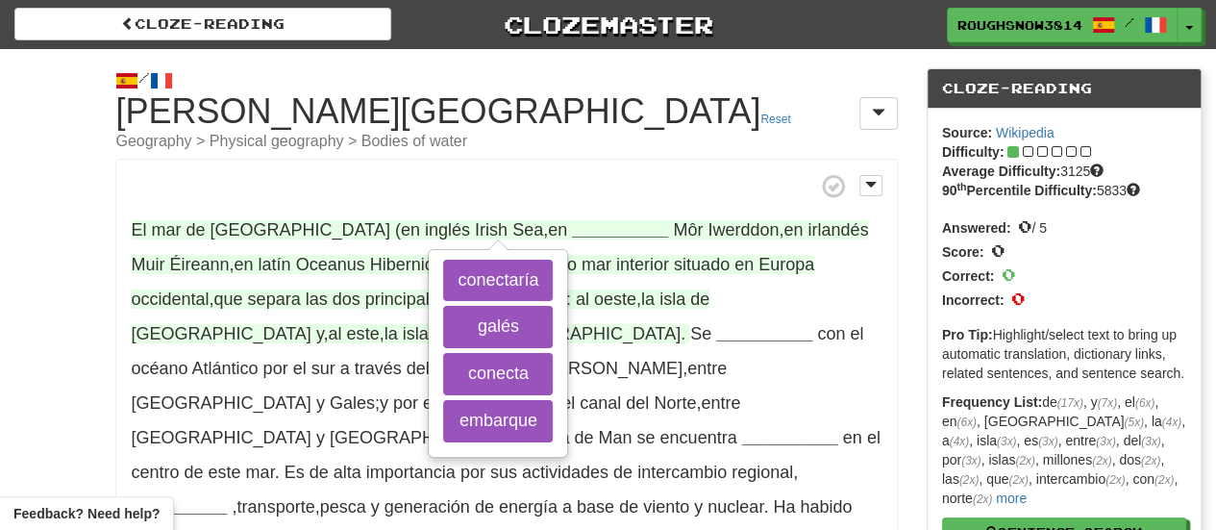
click at [395, 222] on span "(en" at bounding box center [407, 229] width 25 height 19
click at [244, 223] on span "Irlanda" at bounding box center [301, 229] width 180 height 19
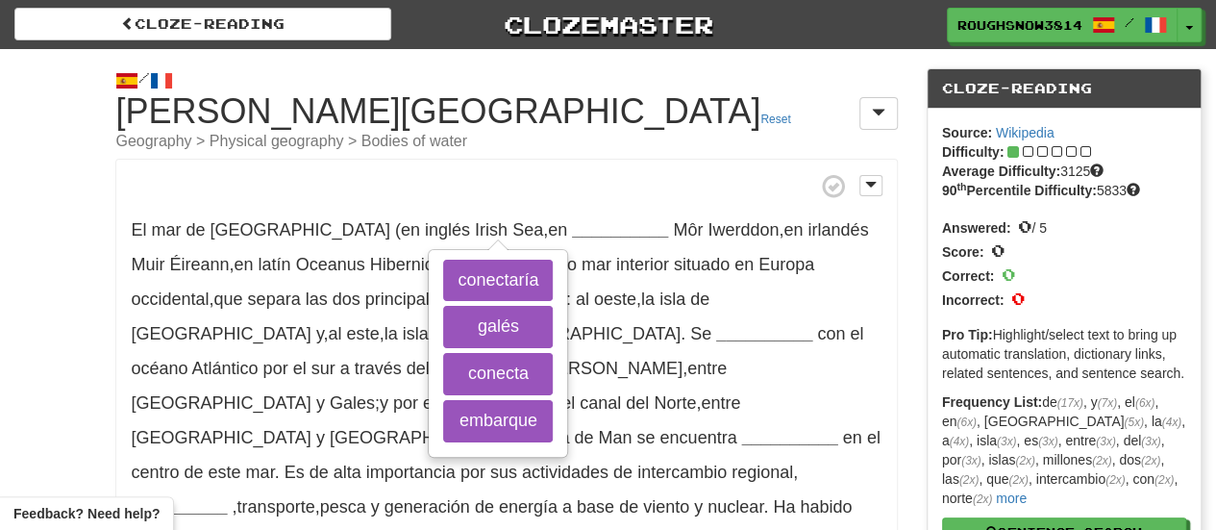
click at [507, 169] on p "El mar de Irlanda (en inglés Irish Sea , en __________ conectaría galés conecta…" at bounding box center [506, 401] width 782 height 485
click at [550, 143] on small "Geography > Physical geography > Bodies of water" at bounding box center [506, 141] width 782 height 15
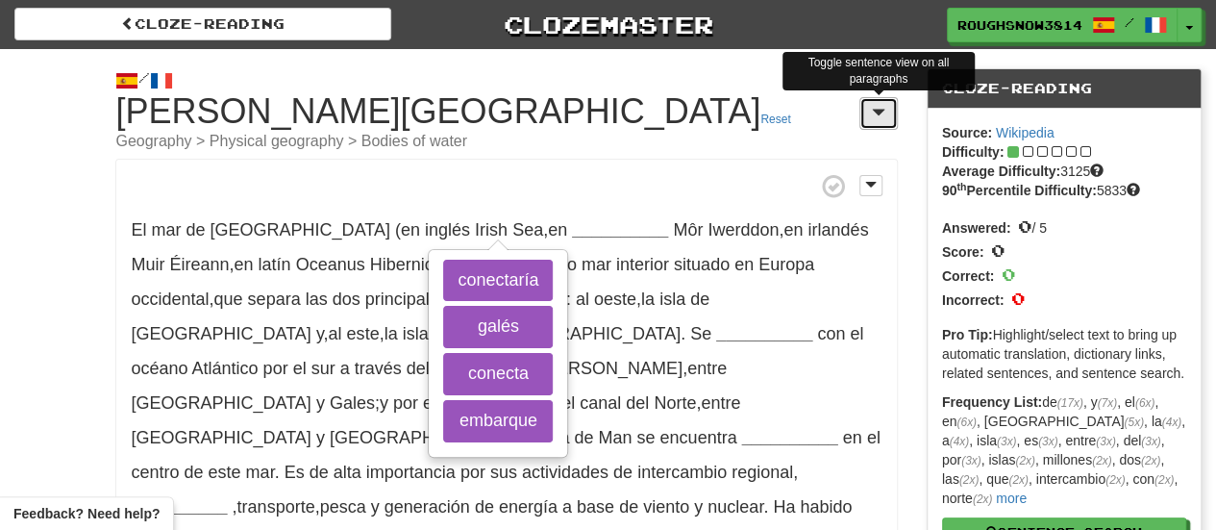
click at [892, 120] on button at bounding box center [879, 113] width 38 height 33
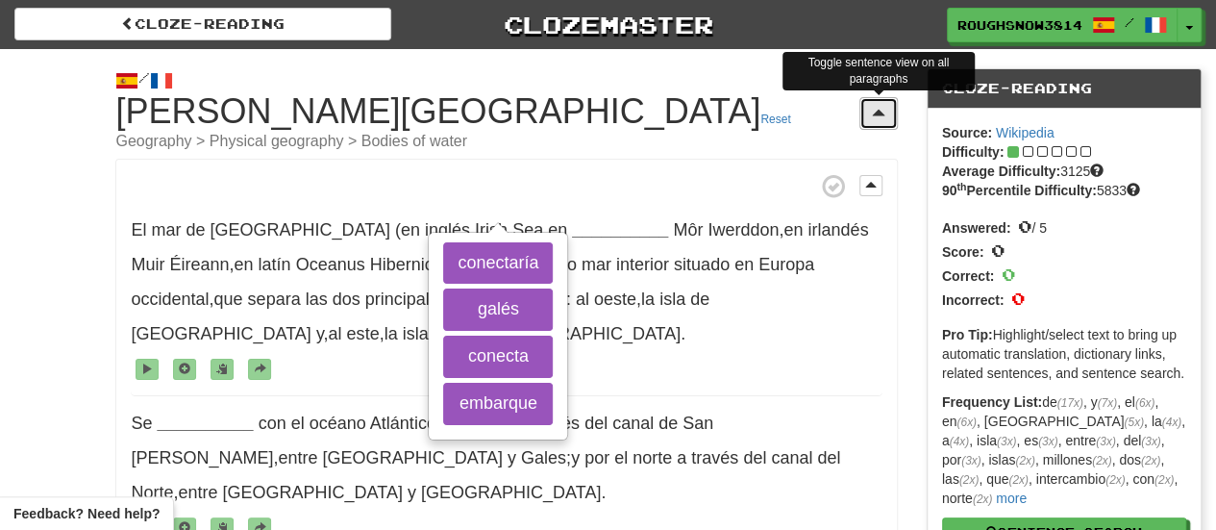
click at [881, 121] on button at bounding box center [879, 113] width 38 height 33
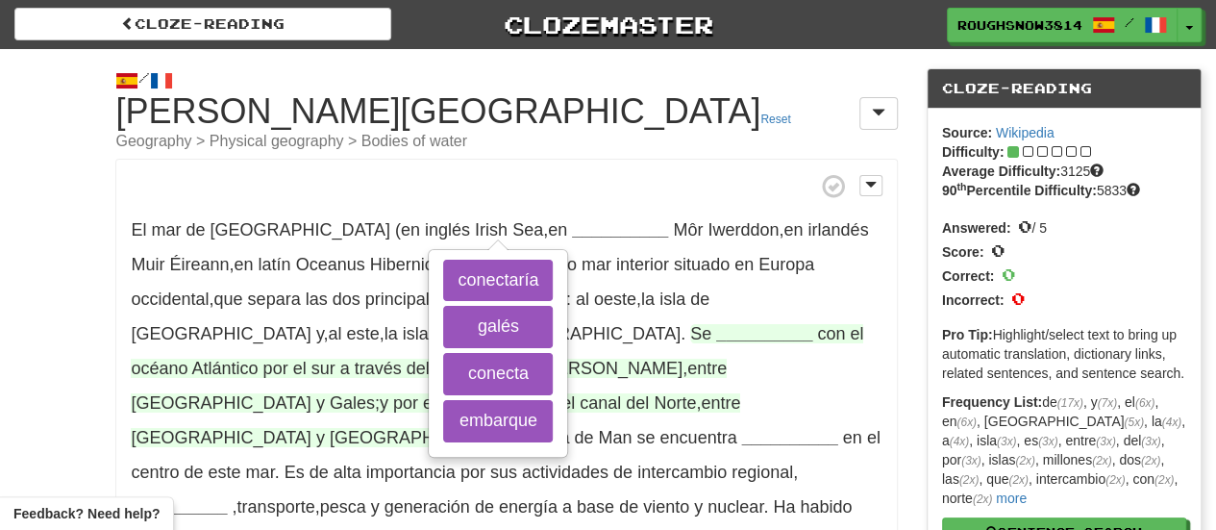
click at [679, 331] on span "con el océano Atlántico por el sur a través del canal de San Jorge , entre Irla…" at bounding box center [497, 385] width 733 height 123
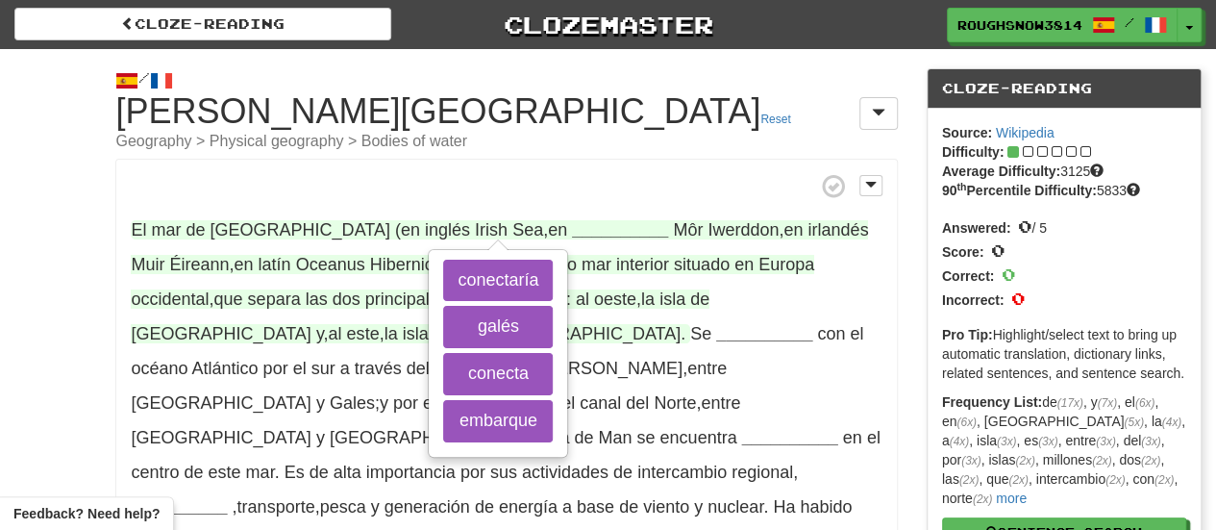
click at [572, 232] on strong "__________" at bounding box center [620, 229] width 96 height 19
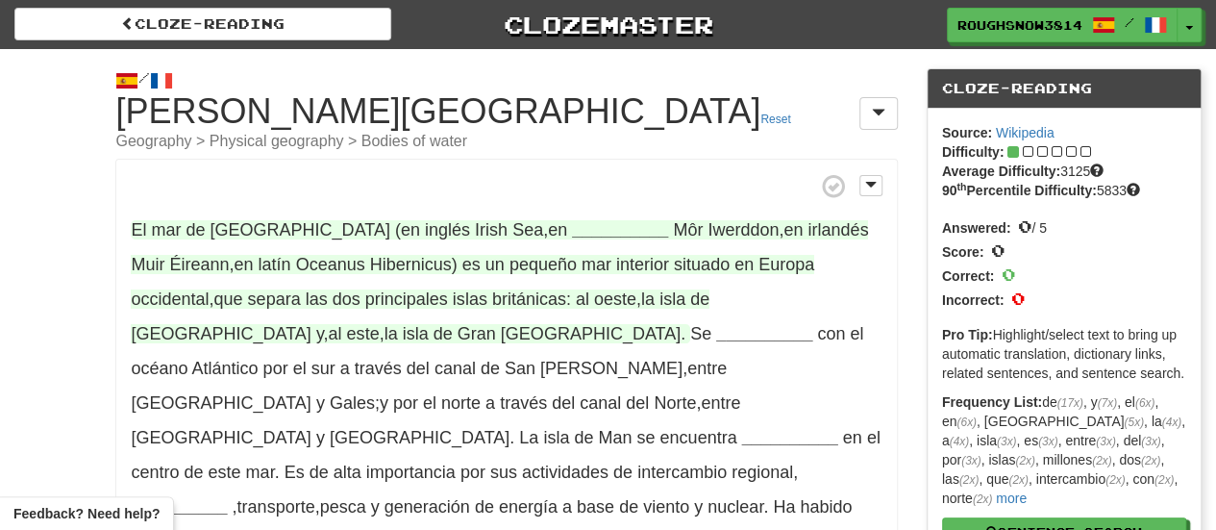
click at [572, 230] on strong "__________" at bounding box center [620, 229] width 96 height 19
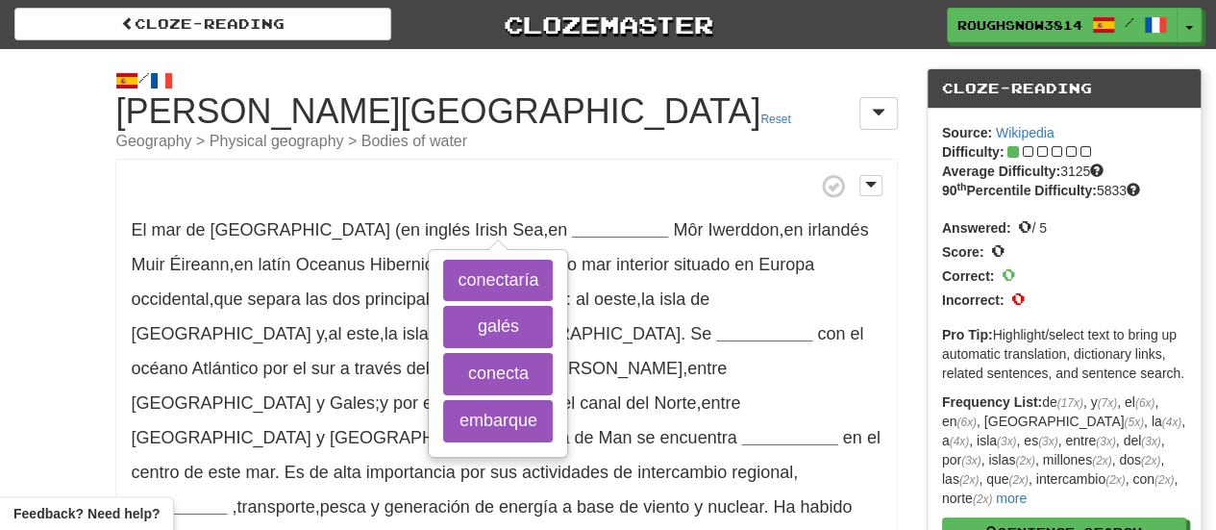
click at [42, 319] on div "/ Cloze-Reading Mar de Irlanda Reset Geography > Physical geography > Bodies of…" at bounding box center [608, 398] width 1216 height 699
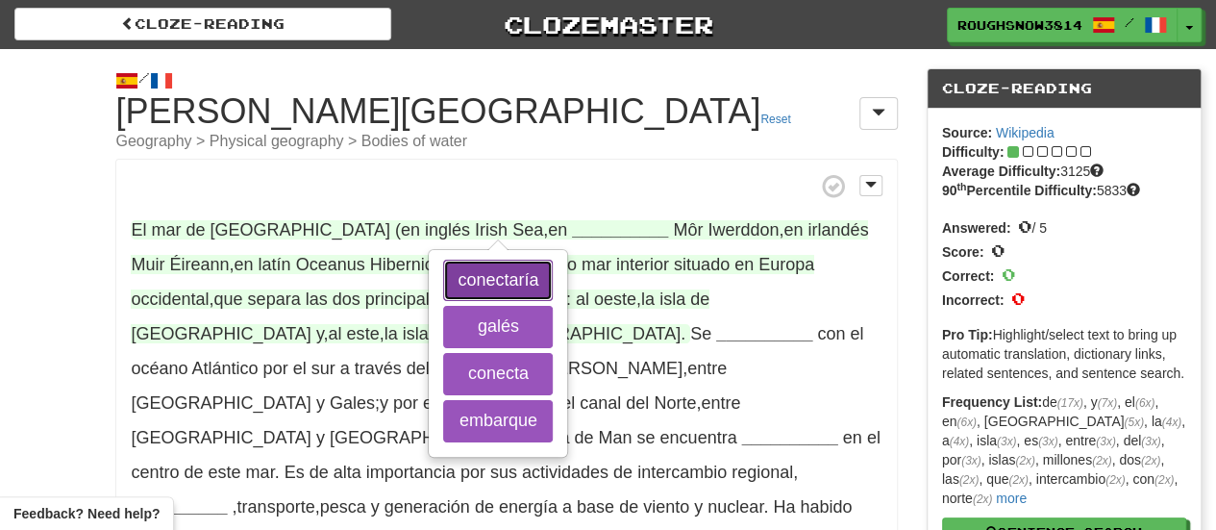
click at [501, 274] on button "conectaría" at bounding box center [498, 281] width 110 height 42
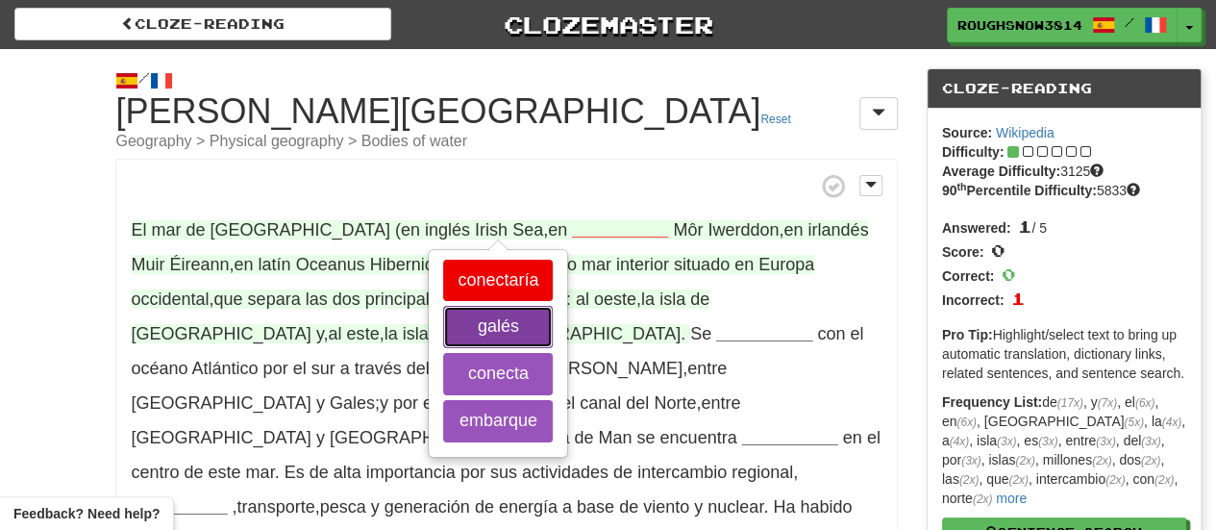
click at [500, 332] on button "galés" at bounding box center [498, 327] width 110 height 42
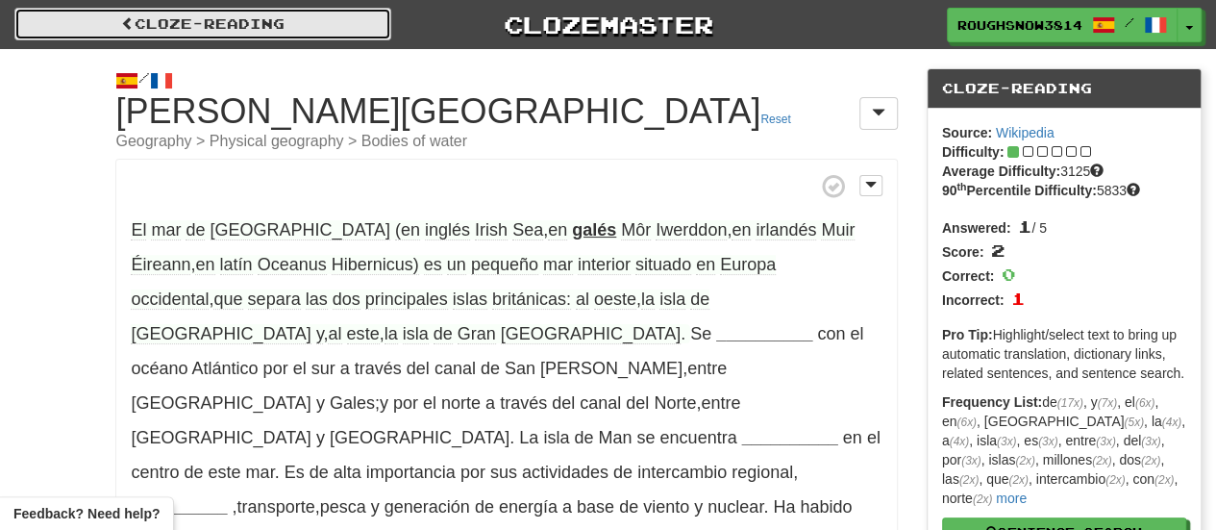
click at [113, 22] on link "Cloze-Reading" at bounding box center [202, 24] width 377 height 33
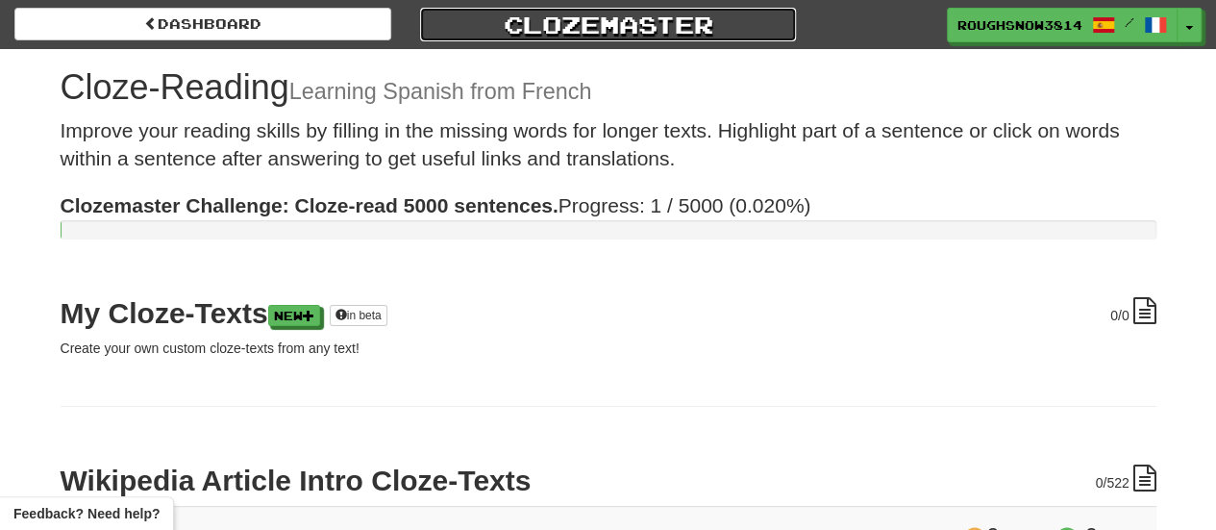
click at [541, 32] on link "Clozemaster" at bounding box center [608, 25] width 377 height 34
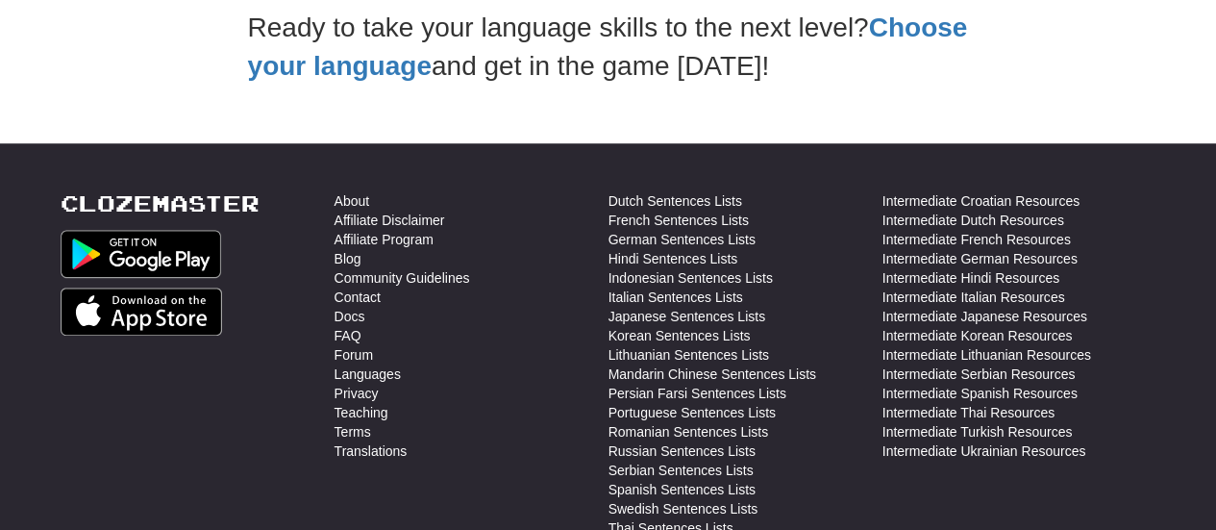
scroll to position [769, 0]
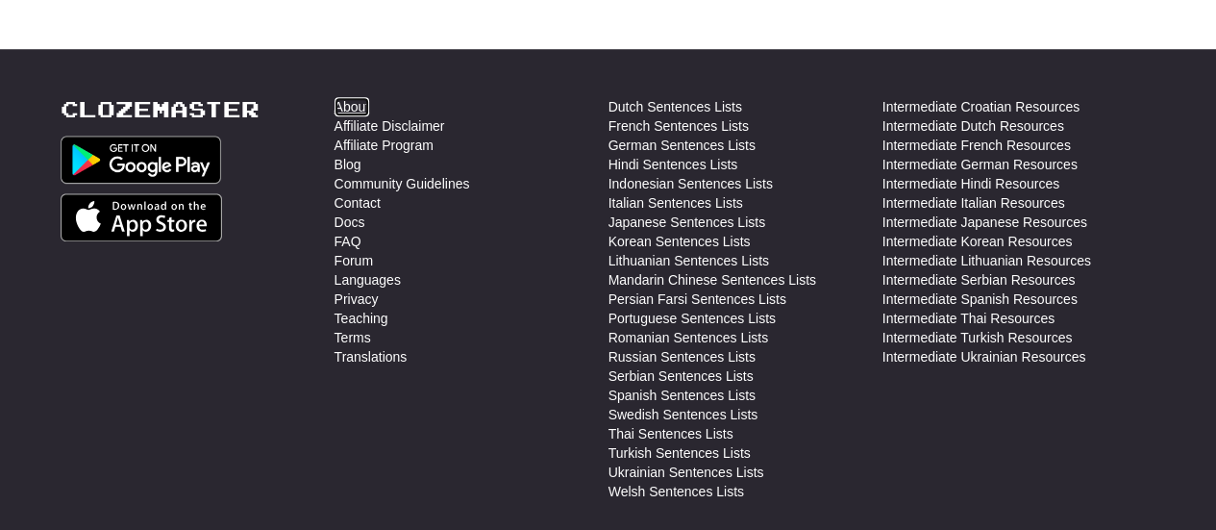
click at [354, 105] on link "About" at bounding box center [353, 106] width 36 height 19
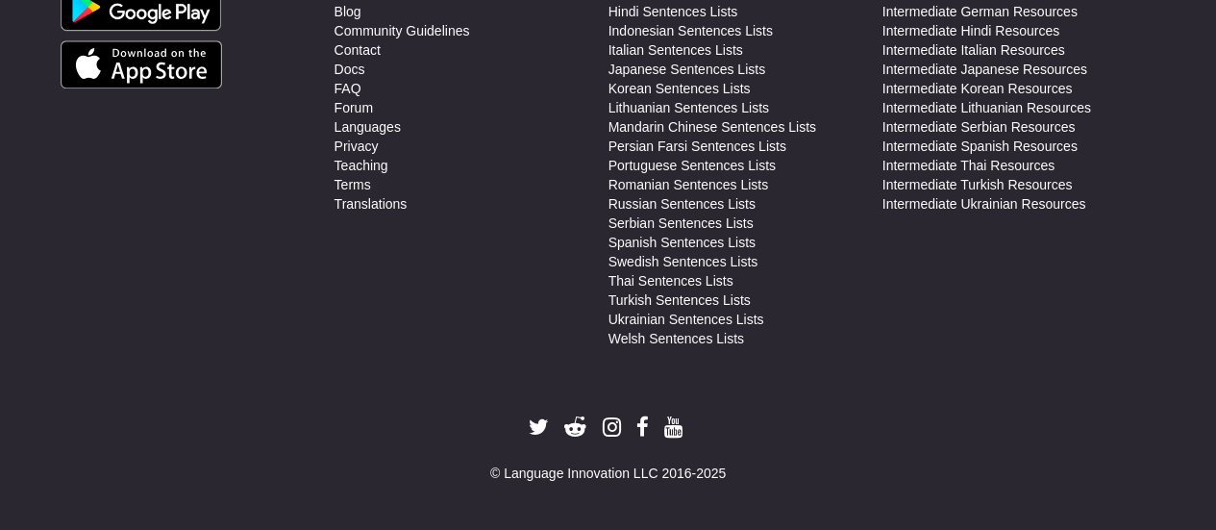
scroll to position [538, 0]
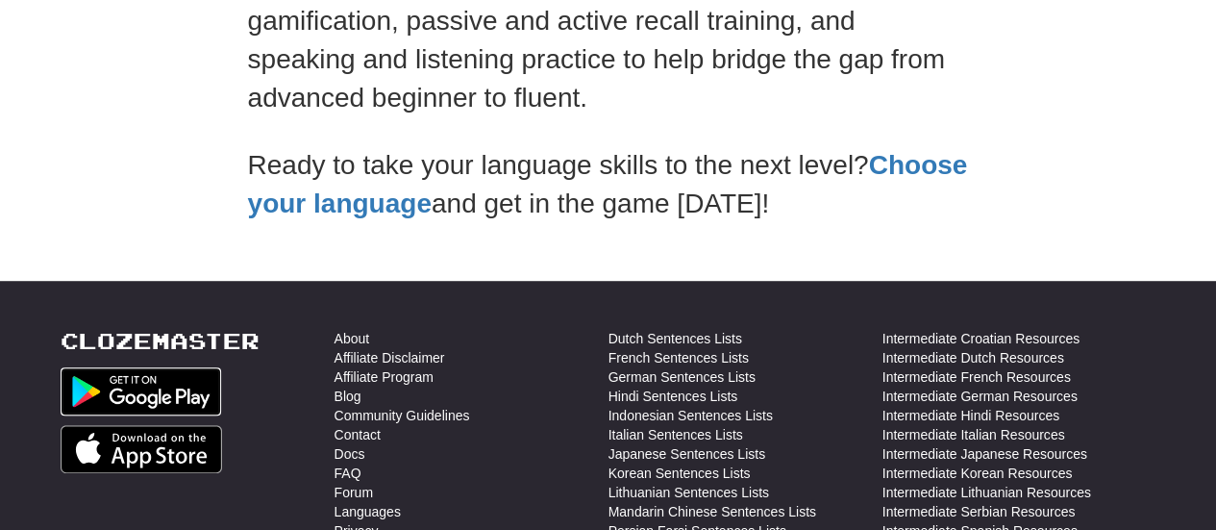
click at [134, 397] on img at bounding box center [142, 391] width 162 height 48
